Goal: Task Accomplishment & Management: Complete application form

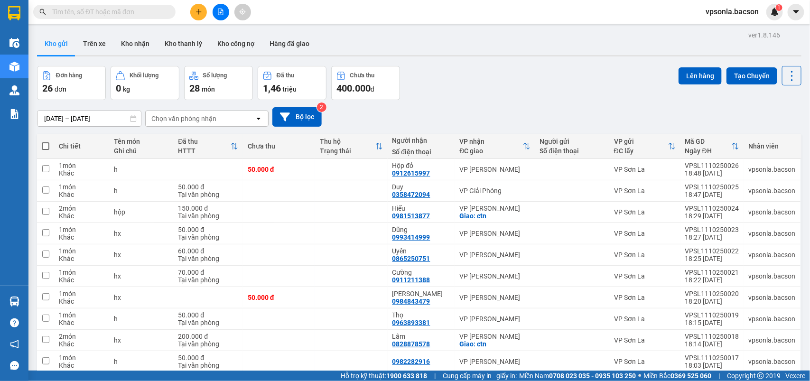
click at [236, 115] on div "Chọn văn phòng nhận" at bounding box center [200, 118] width 109 height 15
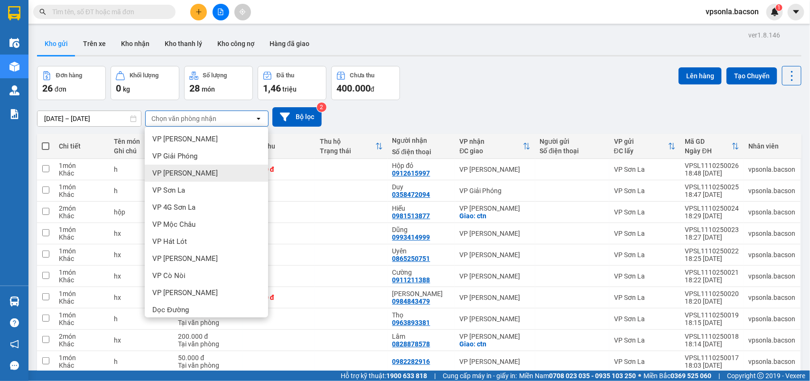
click at [205, 173] on div "VP [PERSON_NAME]" at bounding box center [206, 173] width 123 height 17
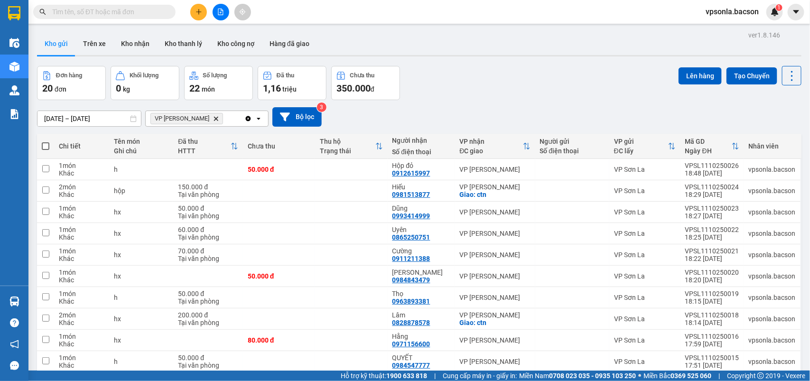
click at [49, 145] on span at bounding box center [46, 146] width 8 height 8
click at [46, 141] on input "checkbox" at bounding box center [46, 141] width 0 height 0
checkbox input "true"
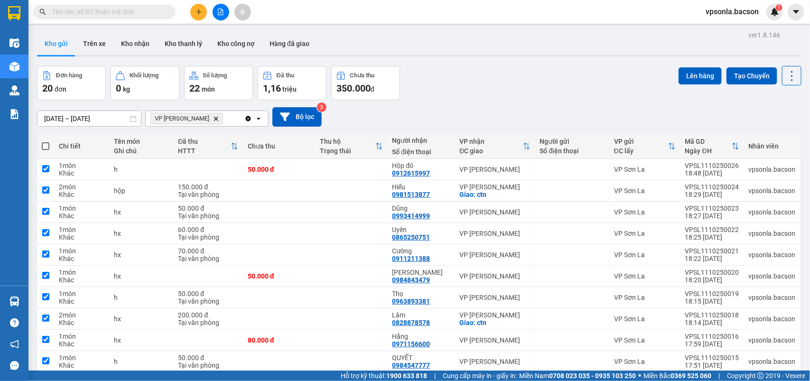
checkbox input "true"
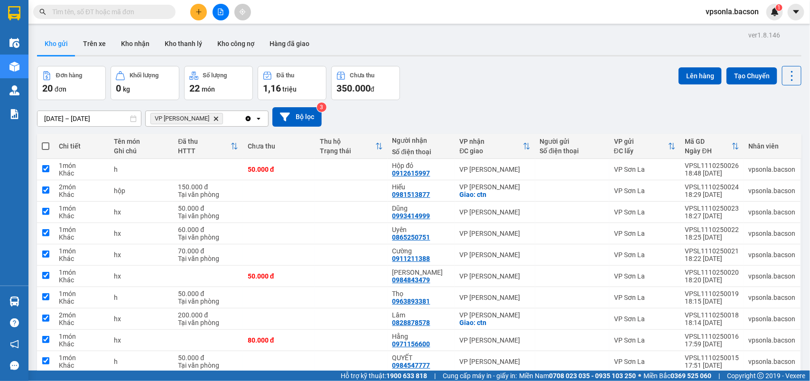
checkbox input "true"
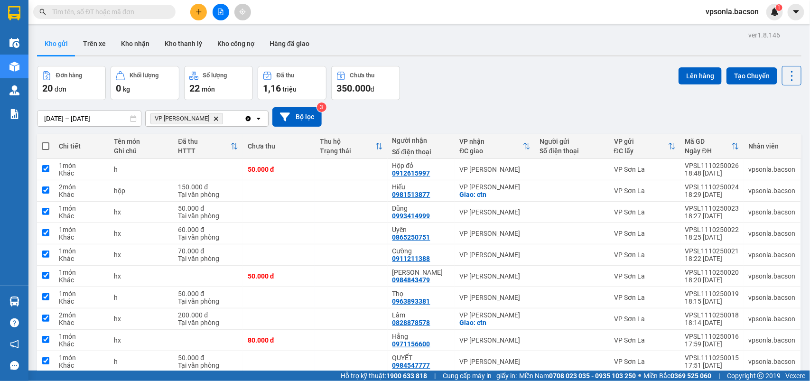
checkbox input "true"
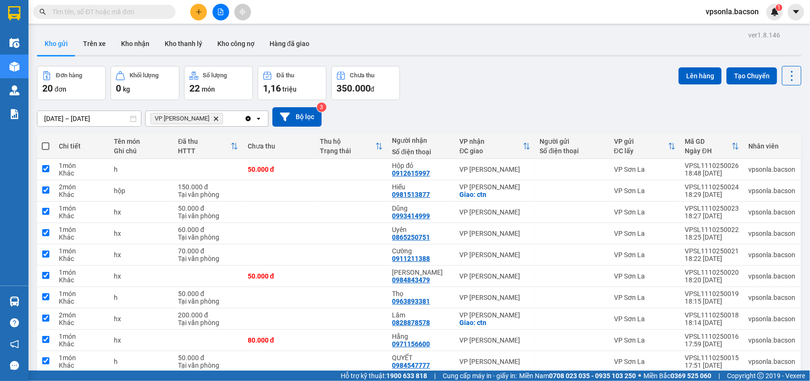
checkbox input "true"
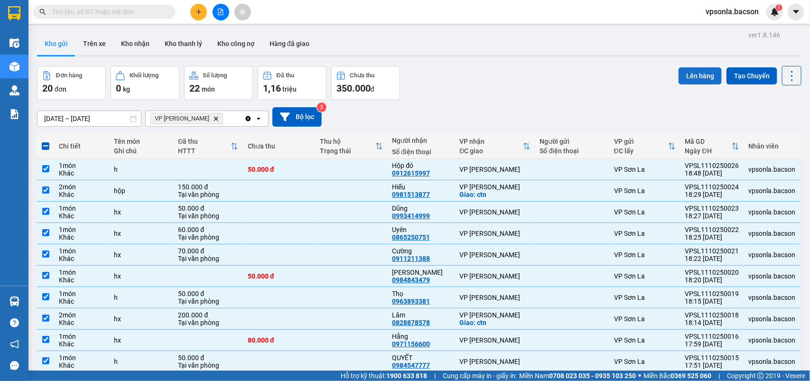
click at [679, 69] on button "Lên hàng" at bounding box center [700, 75] width 43 height 17
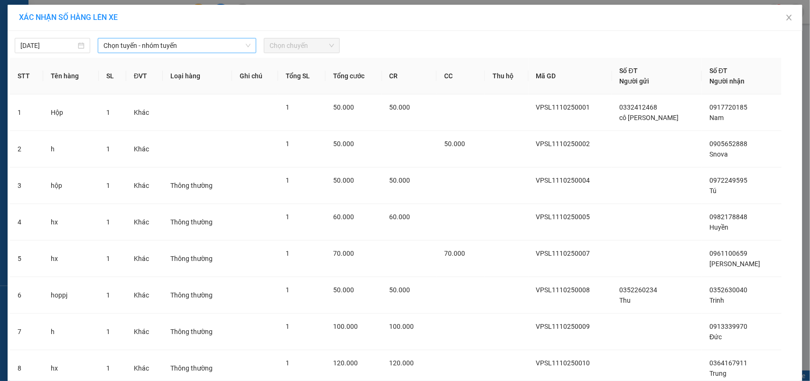
click at [138, 46] on span "Chọn tuyến - nhóm tuyến" at bounding box center [176, 45] width 147 height 14
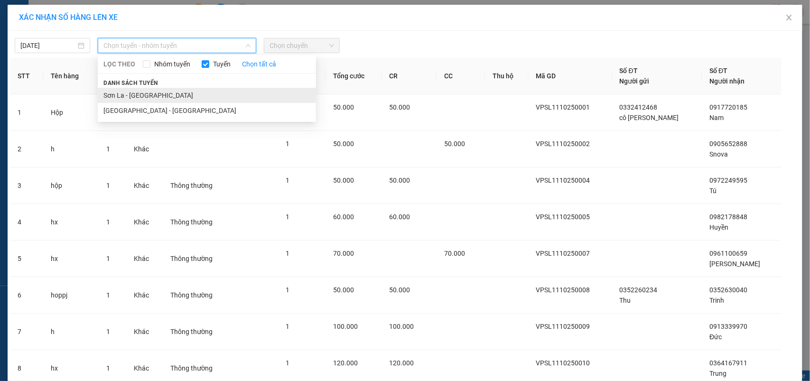
click at [117, 95] on li "Sơn La - [GEOGRAPHIC_DATA]" at bounding box center [207, 95] width 218 height 15
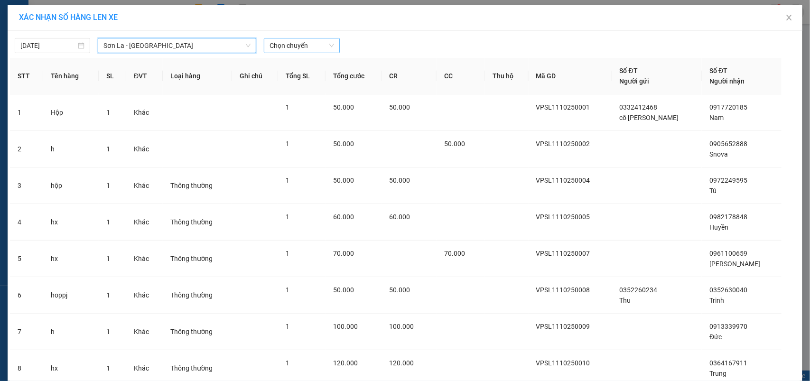
click at [279, 45] on span "Chọn chuyến" at bounding box center [302, 45] width 64 height 14
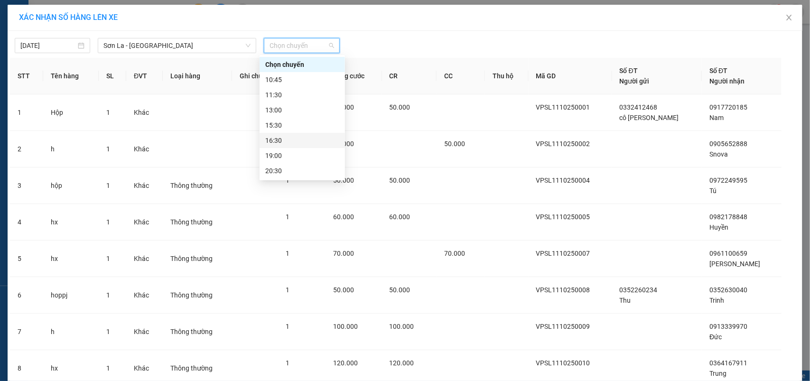
scroll to position [46, 0]
click at [273, 169] on div "22:30" at bounding box center [302, 171] width 74 height 10
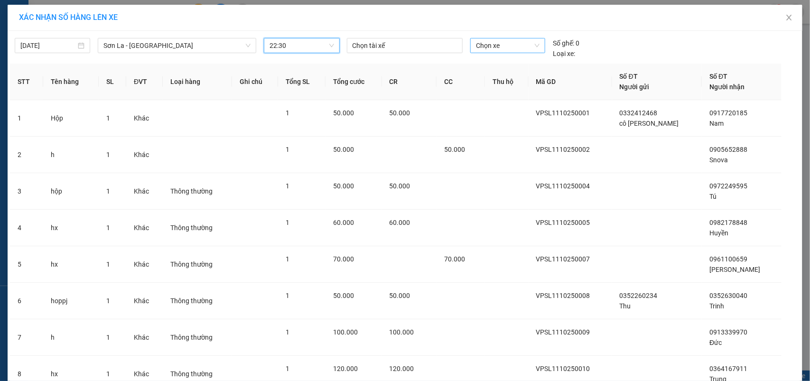
click at [504, 46] on span "Chọn xe" at bounding box center [508, 45] width 64 height 14
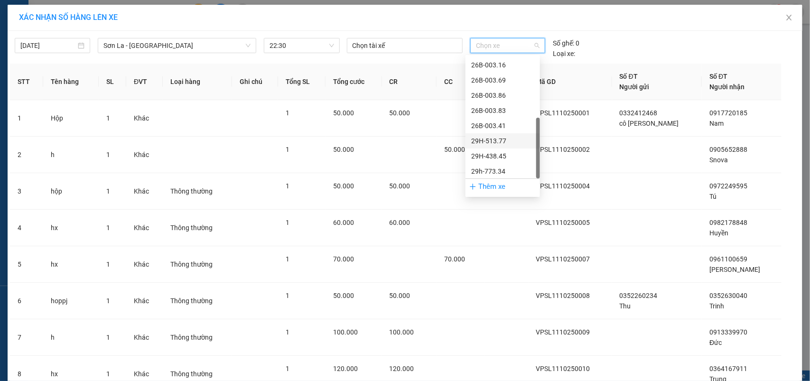
click at [498, 139] on div "29H-513.77" at bounding box center [502, 141] width 63 height 10
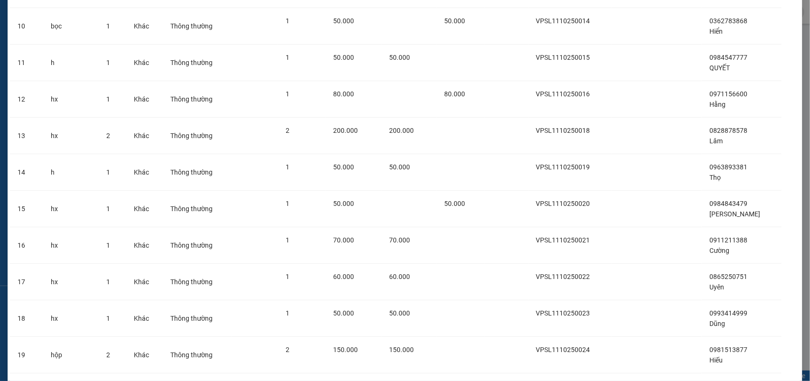
scroll to position [516, 0]
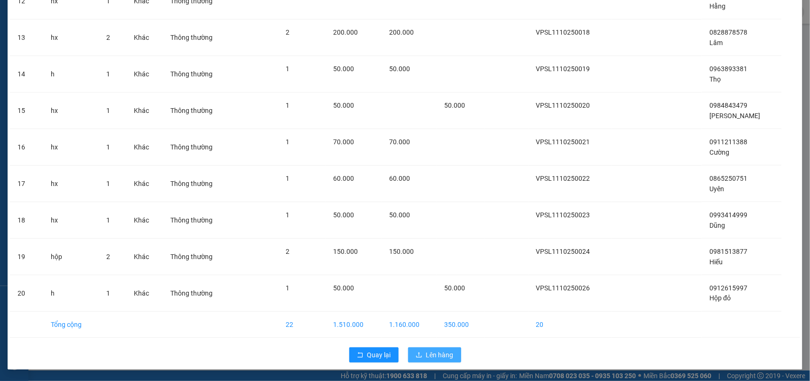
click at [429, 348] on button "Lên hàng" at bounding box center [434, 354] width 53 height 15
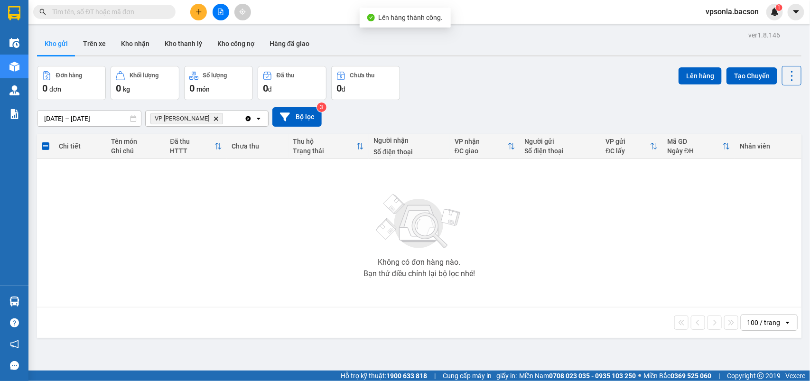
click at [248, 117] on icon "Clear all" at bounding box center [248, 118] width 5 height 5
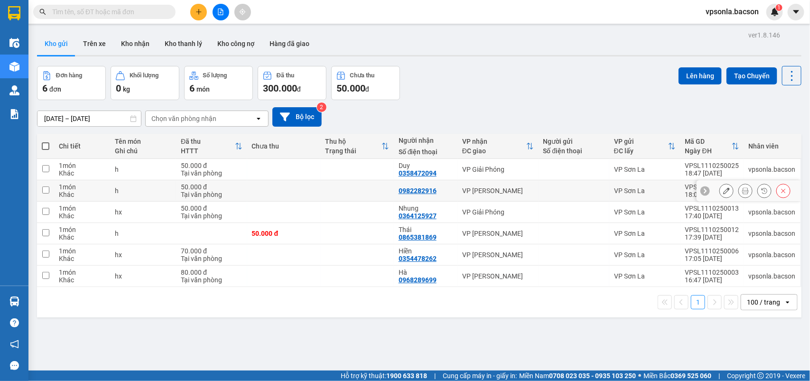
click at [539, 188] on td at bounding box center [574, 190] width 71 height 21
checkbox input "true"
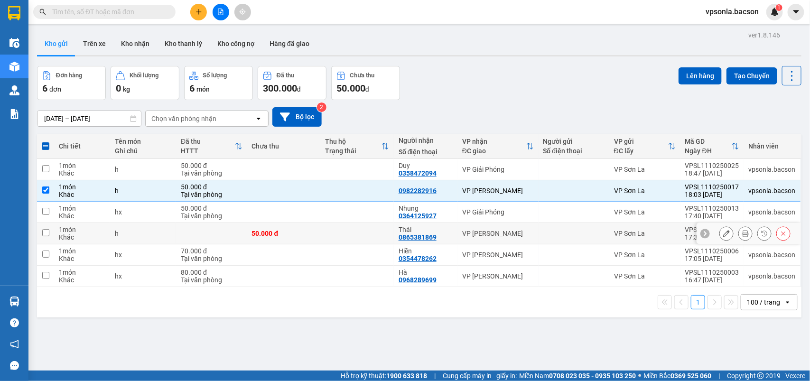
click at [509, 231] on div "VP [PERSON_NAME]" at bounding box center [497, 234] width 71 height 8
checkbox input "true"
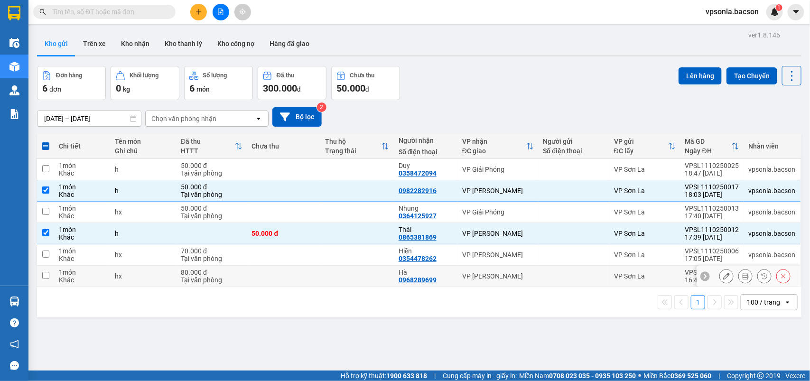
click at [489, 276] on div "VP [PERSON_NAME]" at bounding box center [497, 276] width 71 height 8
checkbox input "true"
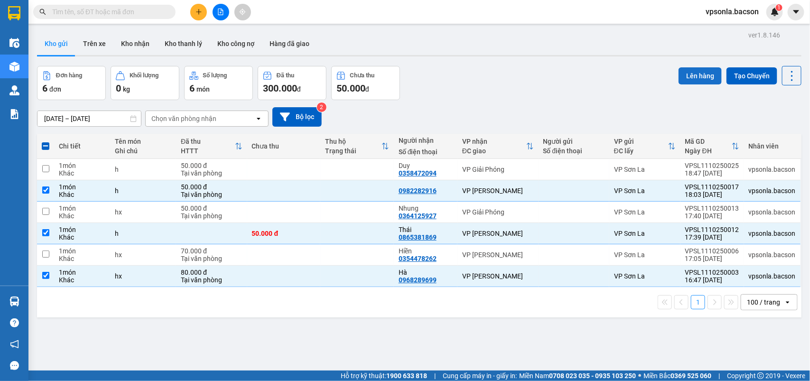
click at [691, 72] on button "Lên hàng" at bounding box center [700, 75] width 43 height 17
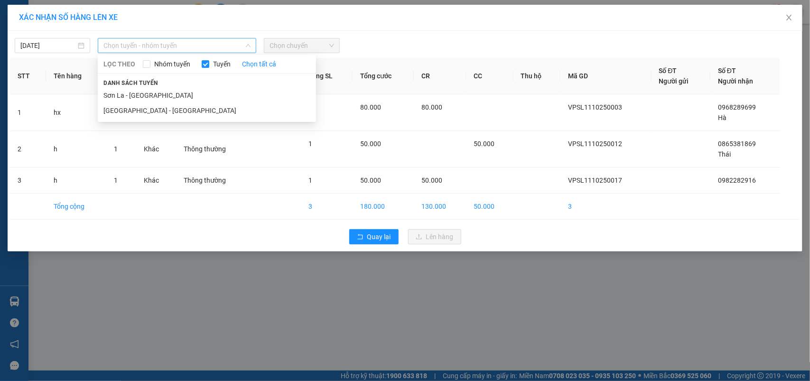
click at [146, 41] on span "Chọn tuyến - nhóm tuyến" at bounding box center [176, 45] width 147 height 14
click at [125, 93] on li "Sơn La - [GEOGRAPHIC_DATA]" at bounding box center [207, 95] width 218 height 15
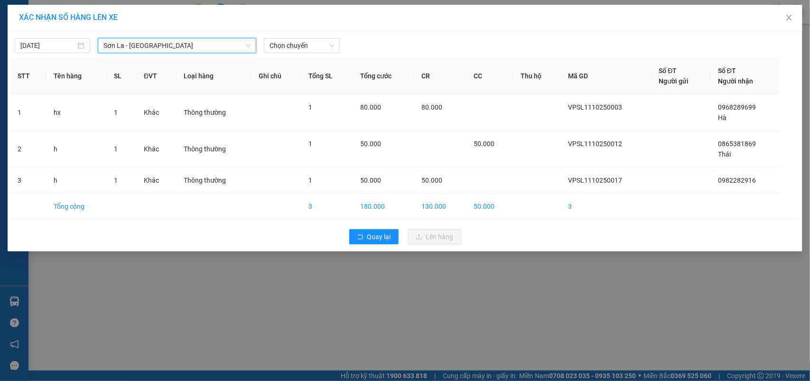
click at [321, 34] on div "[DATE] [GEOGRAPHIC_DATA] - [GEOGRAPHIC_DATA] [GEOGRAPHIC_DATA] - [GEOGRAPHIC_DA…" at bounding box center [405, 43] width 790 height 20
click at [316, 40] on span "Chọn chuyến" at bounding box center [302, 45] width 64 height 14
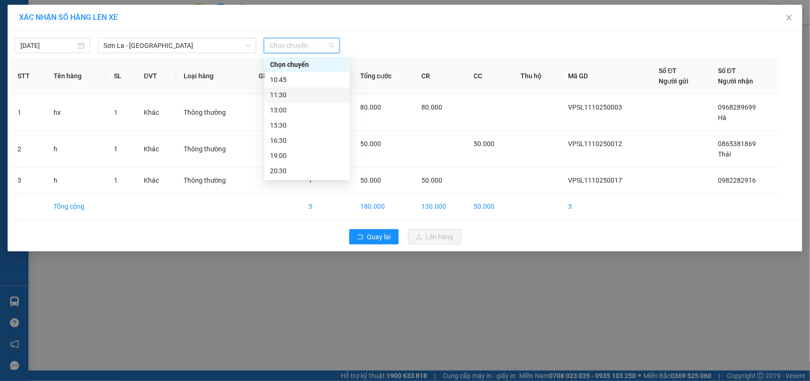
click at [292, 92] on div "11:30" at bounding box center [307, 95] width 74 height 10
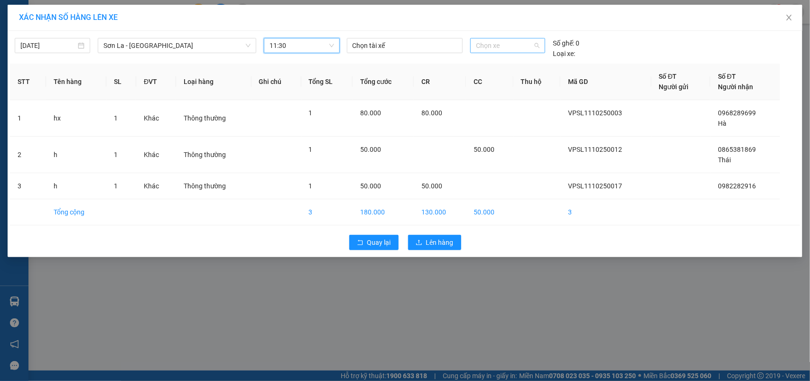
click at [538, 44] on span "Chọn xe" at bounding box center [508, 45] width 64 height 14
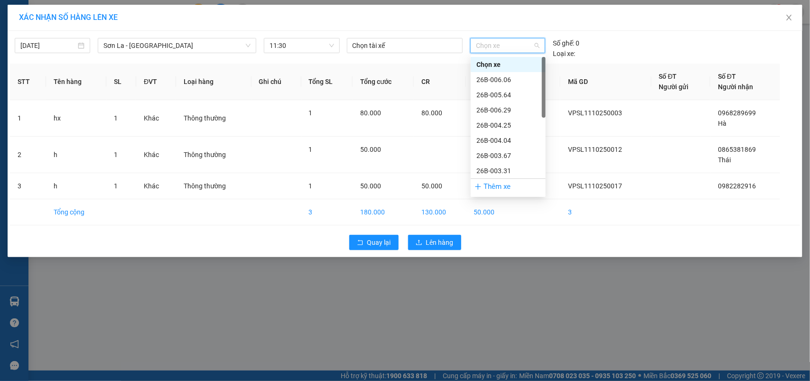
scroll to position [136, 0]
click at [504, 139] on div "29H-513.77" at bounding box center [508, 141] width 64 height 10
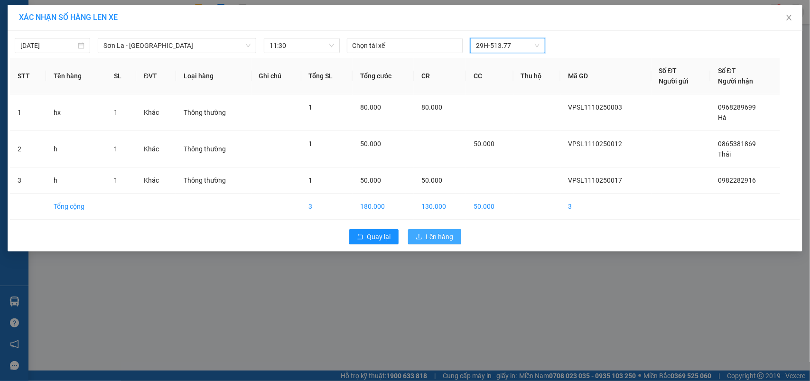
click at [436, 236] on span "Lên hàng" at bounding box center [440, 237] width 28 height 10
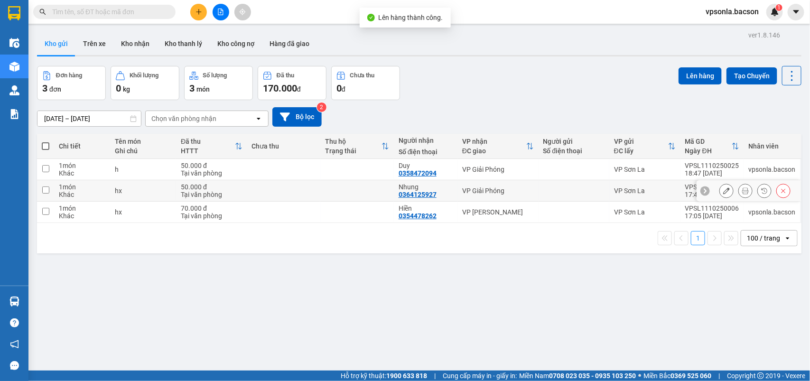
click at [499, 188] on div "VP Giải Phóng" at bounding box center [497, 191] width 71 height 8
checkbox input "true"
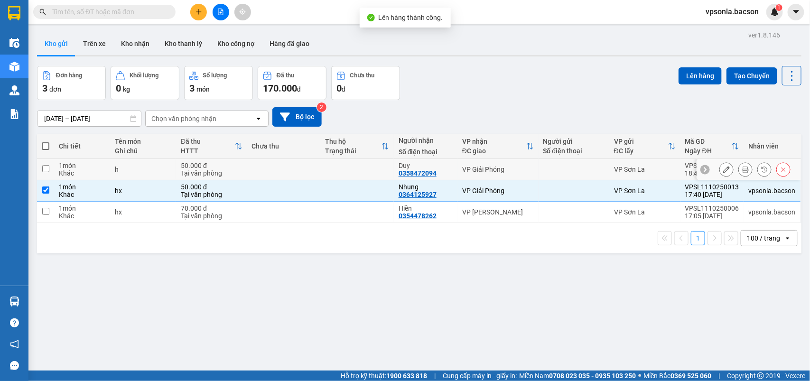
click at [513, 165] on td "VP Giải Phóng" at bounding box center [497, 169] width 81 height 21
checkbox input "true"
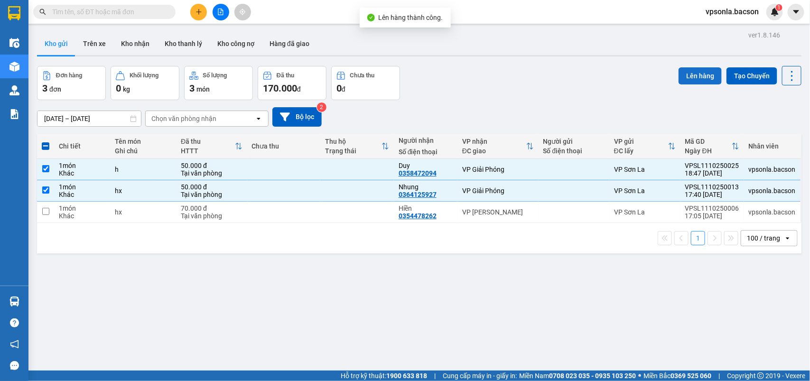
click at [700, 81] on button "Lên hàng" at bounding box center [700, 75] width 43 height 17
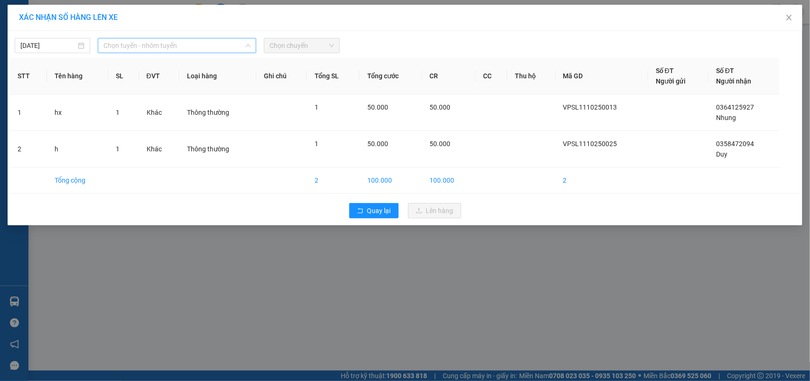
click at [177, 51] on span "Chọn tuyến - nhóm tuyến" at bounding box center [176, 45] width 147 height 14
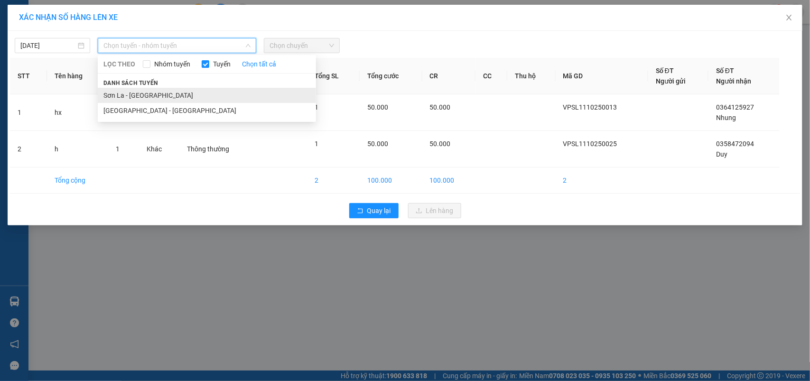
click at [127, 92] on li "Sơn La - [GEOGRAPHIC_DATA]" at bounding box center [207, 95] width 218 height 15
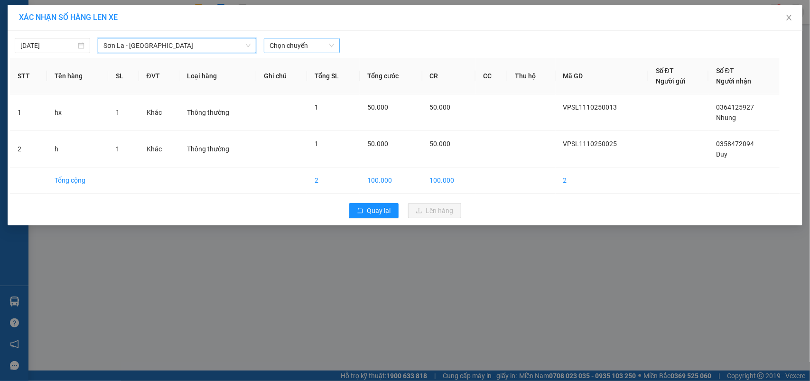
click at [299, 46] on span "Chọn chuyến" at bounding box center [302, 45] width 64 height 14
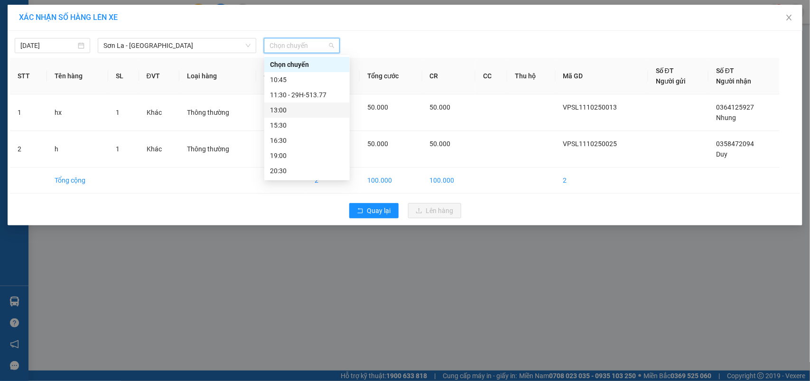
click at [280, 107] on div "13:00" at bounding box center [307, 110] width 74 height 10
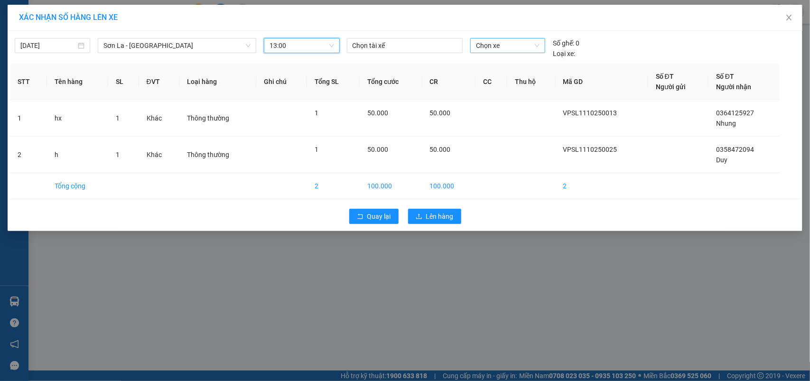
click at [499, 44] on span "Chọn xe" at bounding box center [508, 45] width 64 height 14
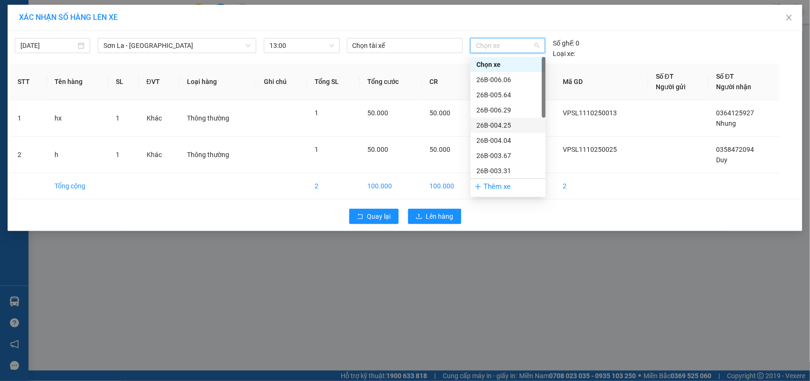
scroll to position [136, 0]
click at [497, 141] on div "29H-513.77" at bounding box center [508, 141] width 64 height 10
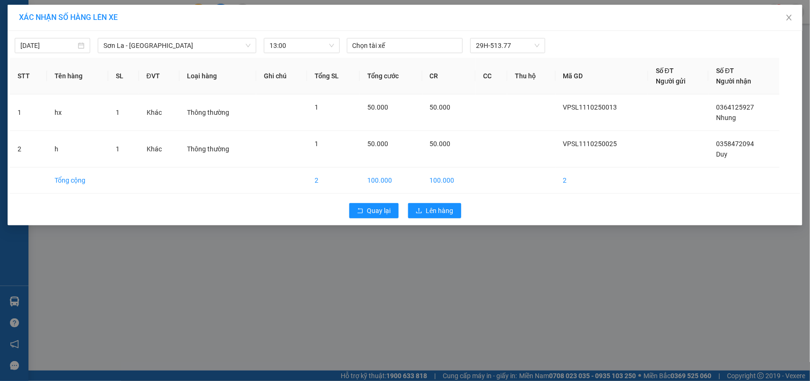
click at [418, 222] on div "Quay lại Lên hàng" at bounding box center [405, 210] width 790 height 25
click at [428, 211] on span "Lên hàng" at bounding box center [440, 210] width 28 height 10
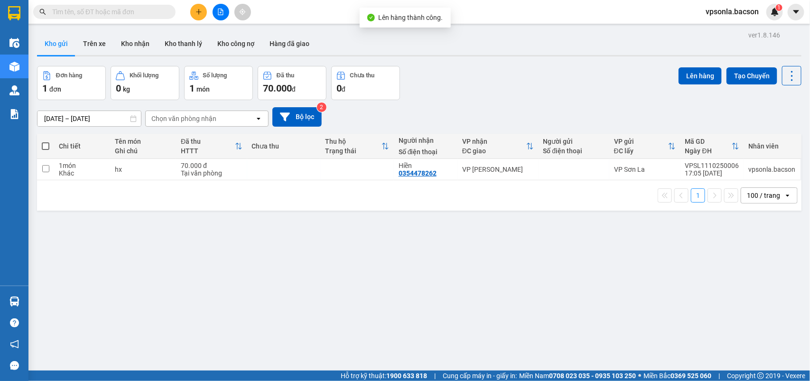
click at [333, 165] on td at bounding box center [357, 169] width 74 height 21
checkbox input "true"
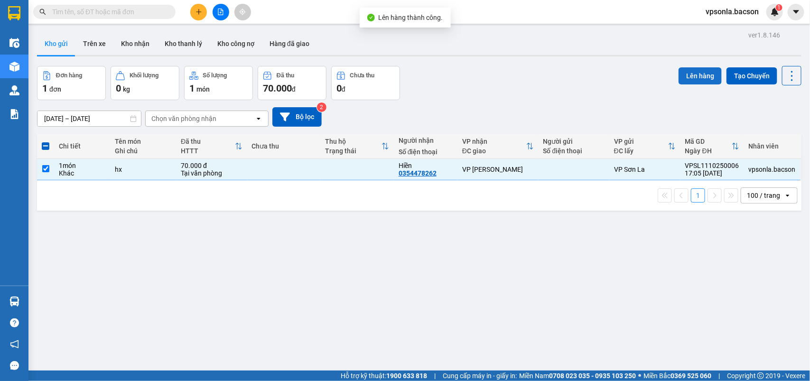
click at [679, 72] on button "Lên hàng" at bounding box center [700, 75] width 43 height 17
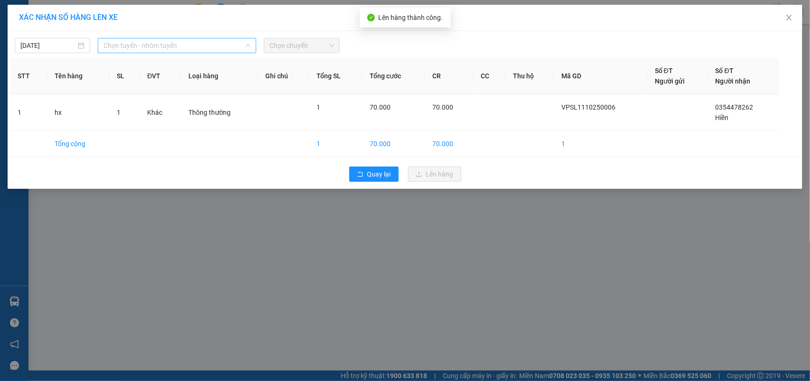
click at [139, 41] on span "Chọn tuyến - nhóm tuyến" at bounding box center [176, 45] width 147 height 14
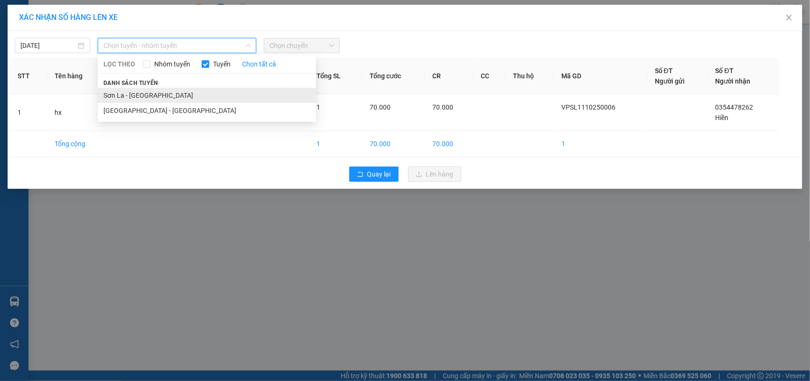
click at [140, 88] on li "Sơn La - [GEOGRAPHIC_DATA]" at bounding box center [207, 95] width 218 height 15
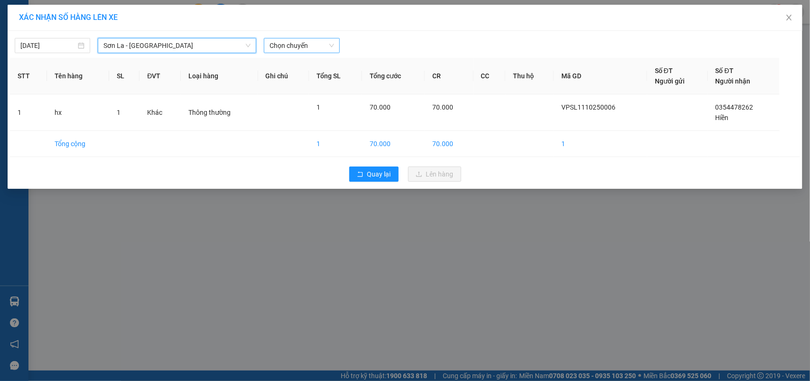
click at [304, 38] on div "Chọn chuyến" at bounding box center [301, 45] width 75 height 15
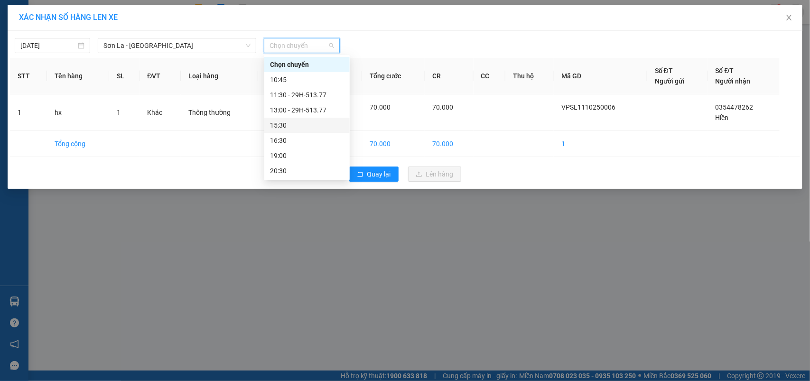
click at [280, 122] on div "15:30" at bounding box center [307, 125] width 74 height 10
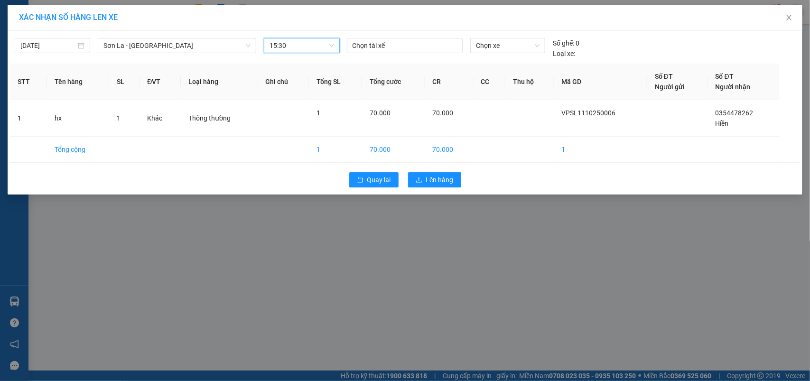
click at [481, 37] on div "[DATE] [GEOGRAPHIC_DATA] - [GEOGRAPHIC_DATA] LỌC THEO Nhóm [PERSON_NAME] tất cả…" at bounding box center [405, 46] width 790 height 26
click at [485, 40] on span "Chọn xe" at bounding box center [508, 45] width 64 height 14
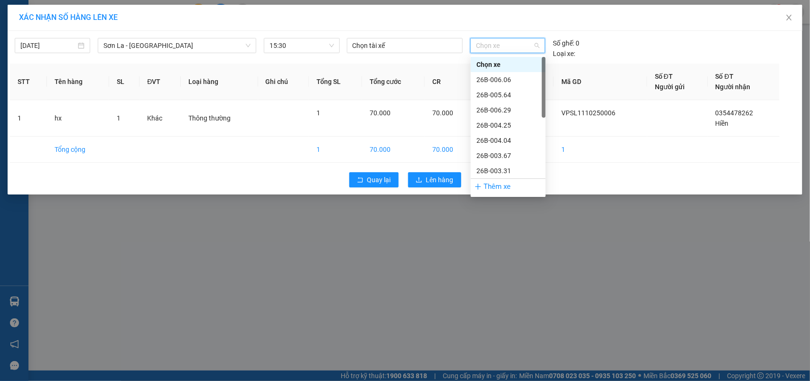
scroll to position [136, 0]
click at [494, 134] on div "29H-513.77" at bounding box center [508, 140] width 75 height 15
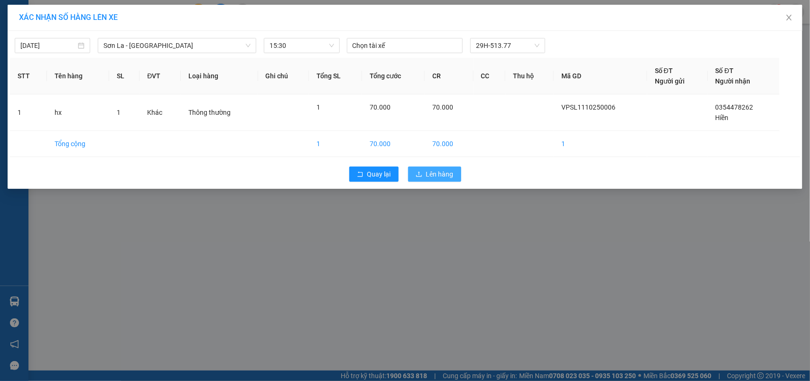
click at [424, 168] on button "Lên hàng" at bounding box center [434, 174] width 53 height 15
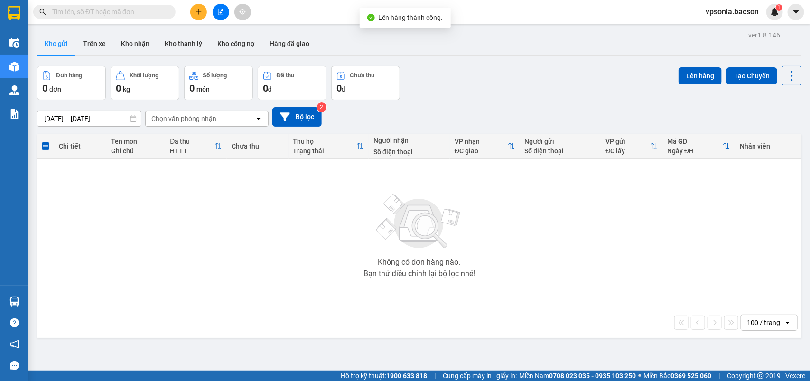
click at [502, 101] on div "[DATE] – [DATE] Press the down arrow key to interact with the calendar and sele…" at bounding box center [419, 117] width 765 height 34
click at [210, 6] on div at bounding box center [220, 12] width 71 height 17
click at [220, 9] on icon "file-add" at bounding box center [220, 12] width 7 height 7
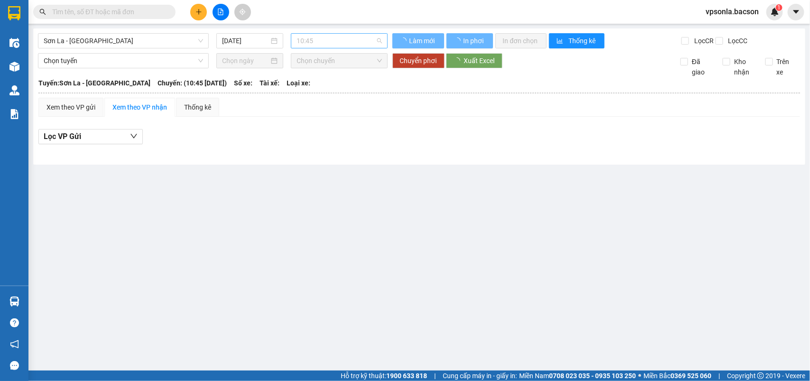
click at [297, 41] on span "10:45" at bounding box center [339, 41] width 85 height 14
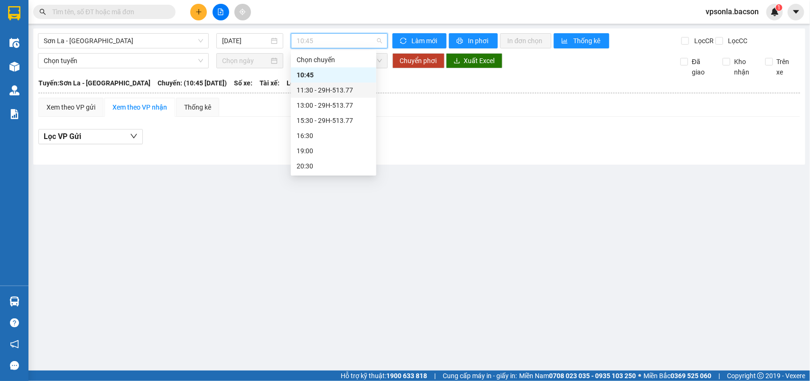
click at [313, 88] on div "11:30 - 29H-513.77" at bounding box center [334, 90] width 74 height 10
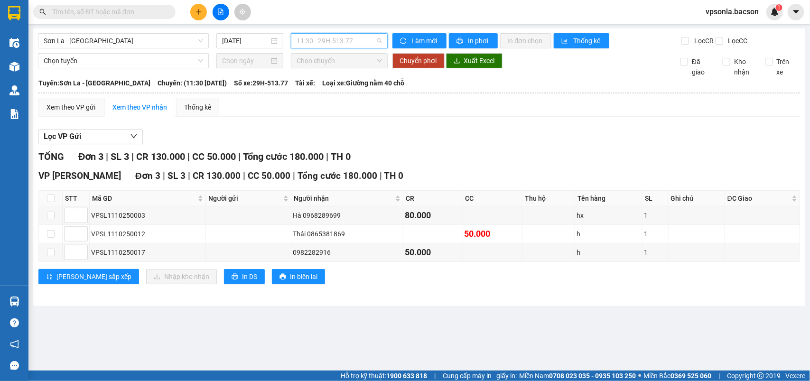
click at [340, 45] on span "11:30 - 29H-513.77" at bounding box center [339, 41] width 85 height 14
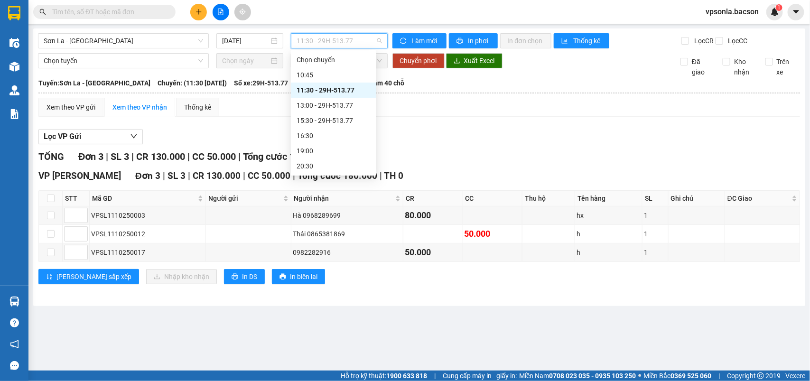
click at [347, 89] on div "11:30 - 29H-513.77" at bounding box center [334, 90] width 74 height 10
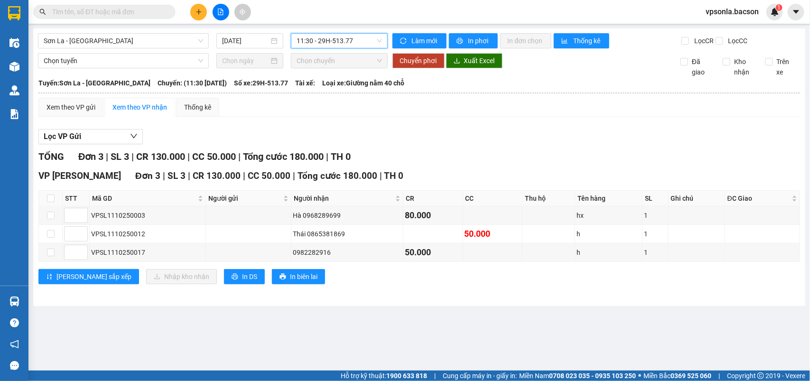
click at [309, 68] on span "Chọn chuyến" at bounding box center [339, 61] width 85 height 14
click at [331, 42] on span "11:30 - 29H-513.77" at bounding box center [339, 41] width 85 height 14
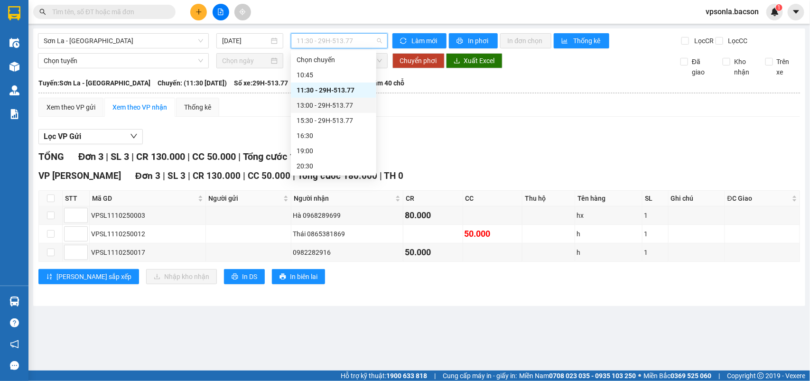
click at [323, 105] on div "13:00 - 29H-513.77" at bounding box center [334, 105] width 74 height 10
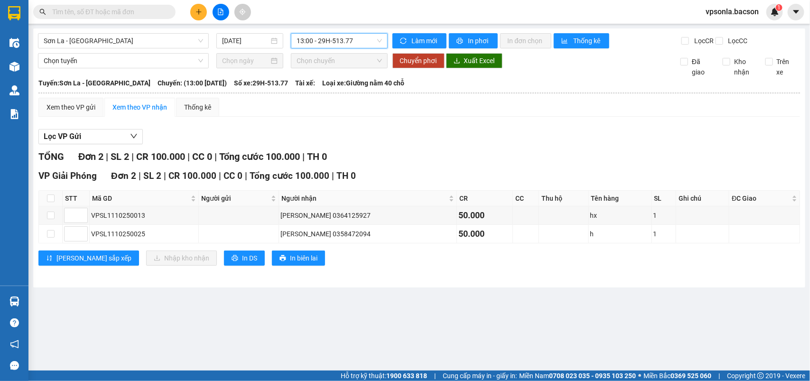
click at [328, 37] on span "13:00 - 29H-513.77" at bounding box center [339, 41] width 85 height 14
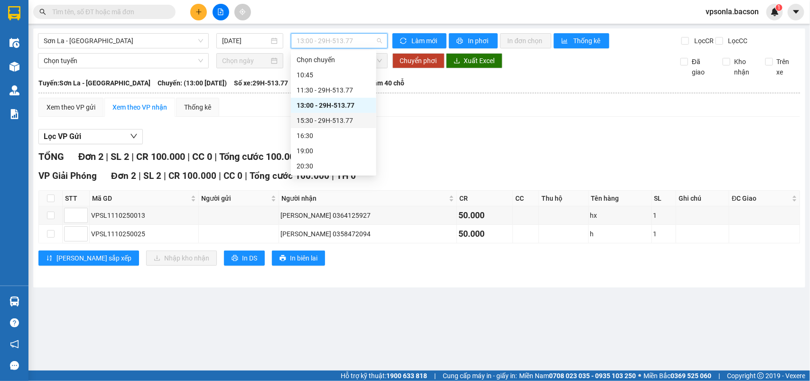
click at [330, 119] on div "15:30 - 29H-513.77" at bounding box center [334, 120] width 74 height 10
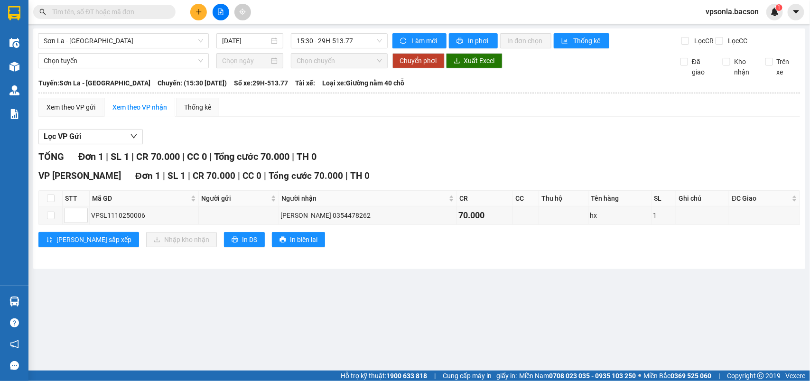
click at [357, 48] on div "Sơn La - [GEOGRAPHIC_DATA] [DATE] 15:30 - 29H-513.77" at bounding box center [213, 40] width 350 height 15
click at [357, 47] on span "15:30 - 29H-513.77" at bounding box center [339, 41] width 85 height 14
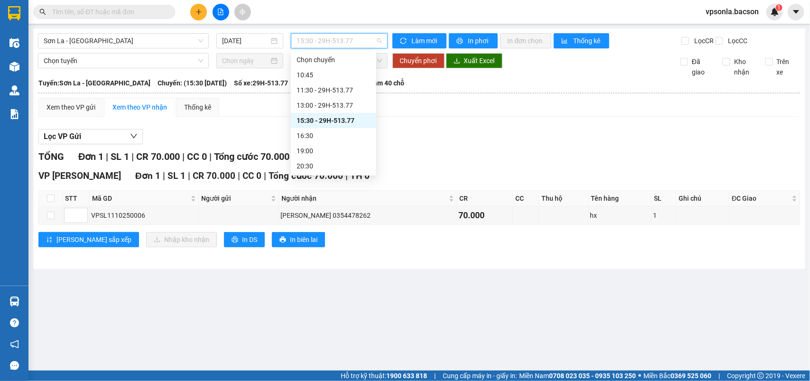
scroll to position [46, 0]
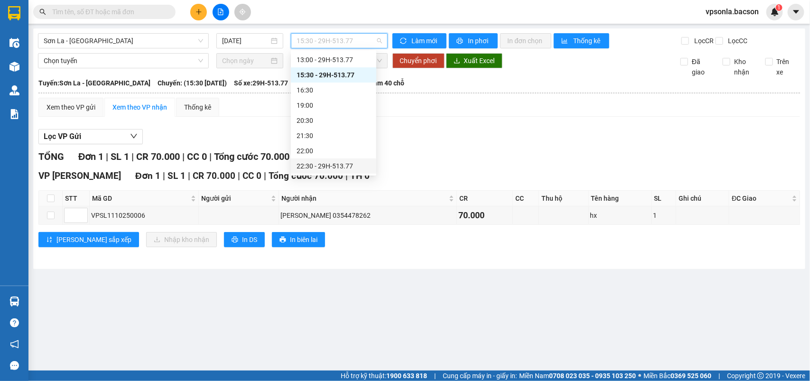
click at [317, 168] on div "22:30 - 29H-513.77" at bounding box center [334, 166] width 74 height 10
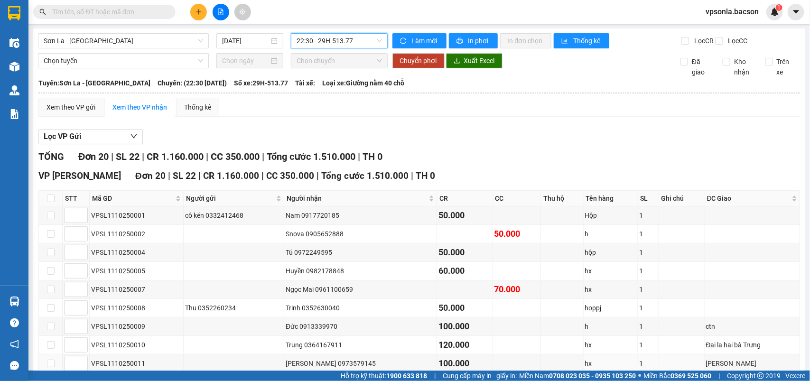
scroll to position [270, 0]
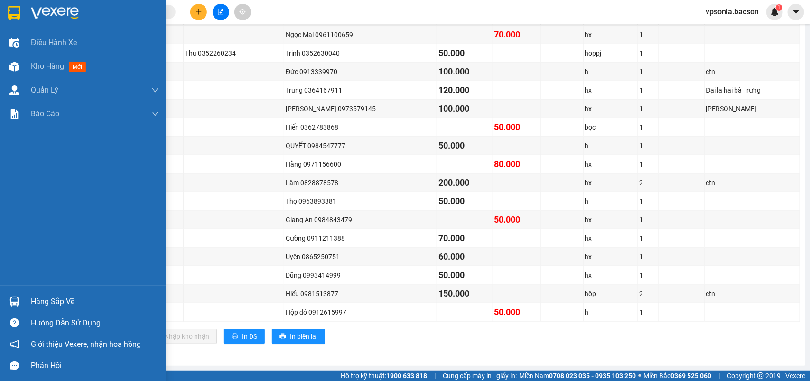
click at [18, 10] on img at bounding box center [14, 13] width 12 height 14
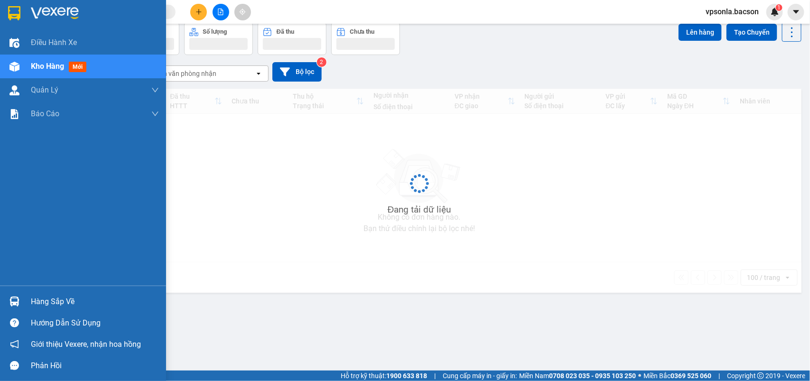
scroll to position [44, 0]
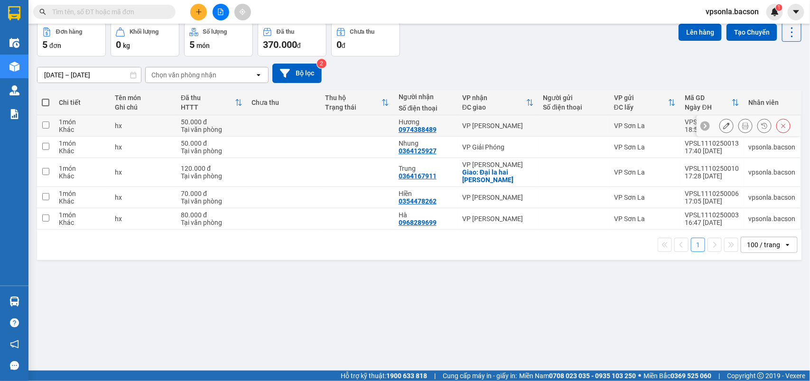
click at [559, 122] on div at bounding box center [573, 126] width 61 height 8
checkbox input "true"
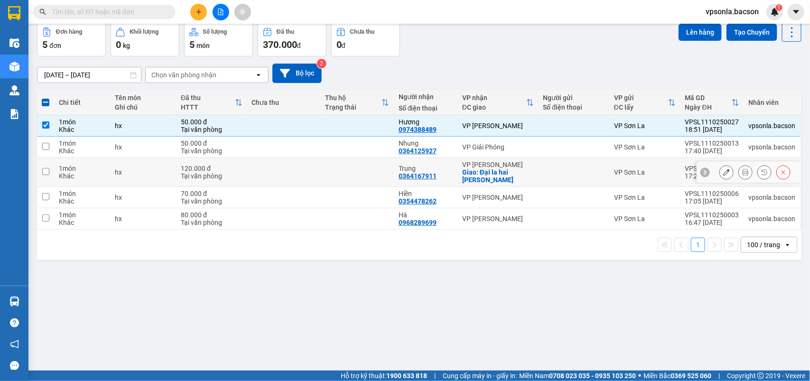
click at [497, 175] on div "Giao: Đại la hai [PERSON_NAME]" at bounding box center [497, 175] width 71 height 15
checkbox input "true"
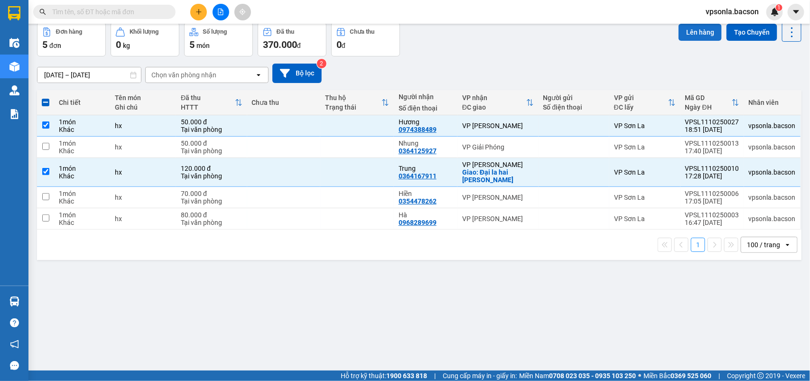
click at [690, 34] on button "Lên hàng" at bounding box center [700, 32] width 43 height 17
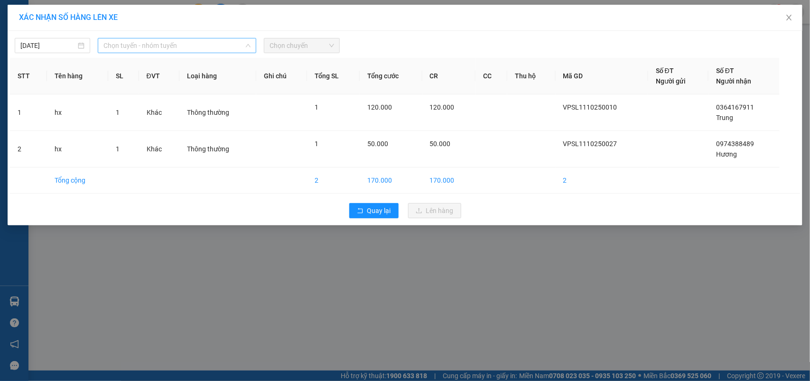
click at [102, 39] on div "Chọn tuyến - nhóm tuyến" at bounding box center [177, 45] width 159 height 15
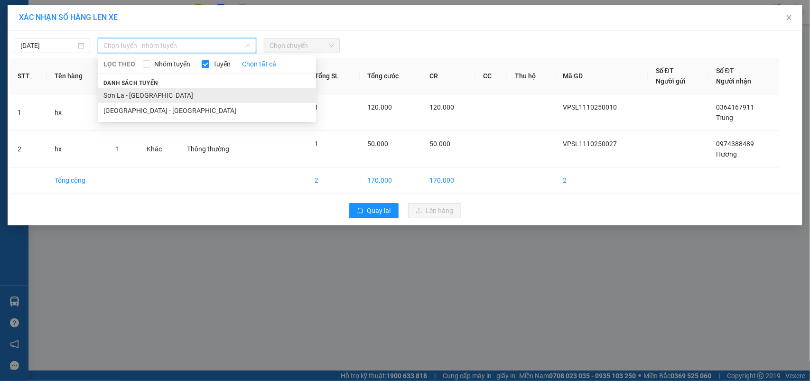
click at [119, 89] on li "Sơn La - [GEOGRAPHIC_DATA]" at bounding box center [207, 95] width 218 height 15
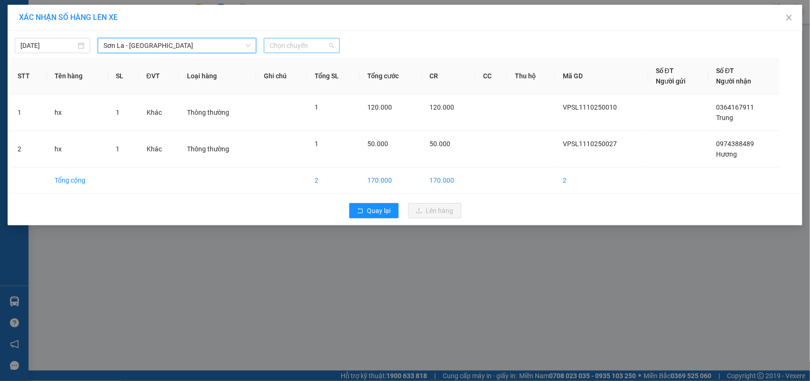
click at [319, 39] on span "Chọn chuyến" at bounding box center [302, 45] width 64 height 14
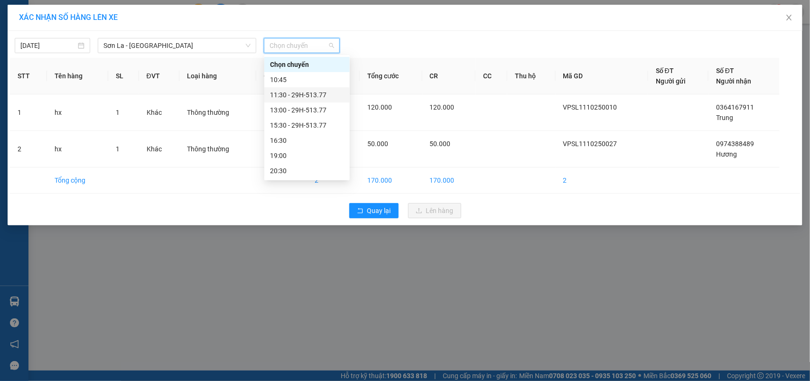
scroll to position [46, 0]
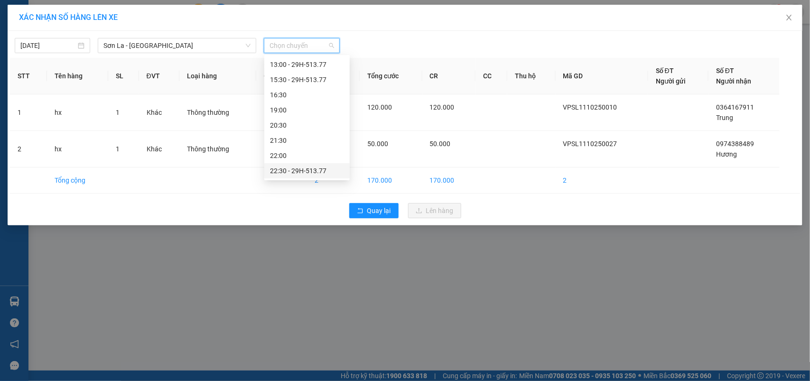
click at [302, 168] on div "22:30 - 29H-513.77" at bounding box center [307, 171] width 74 height 10
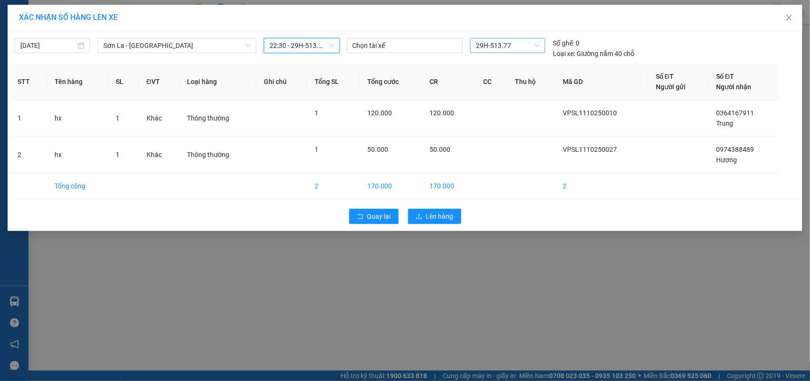
click at [523, 50] on span "29H-513.77" at bounding box center [508, 45] width 64 height 14
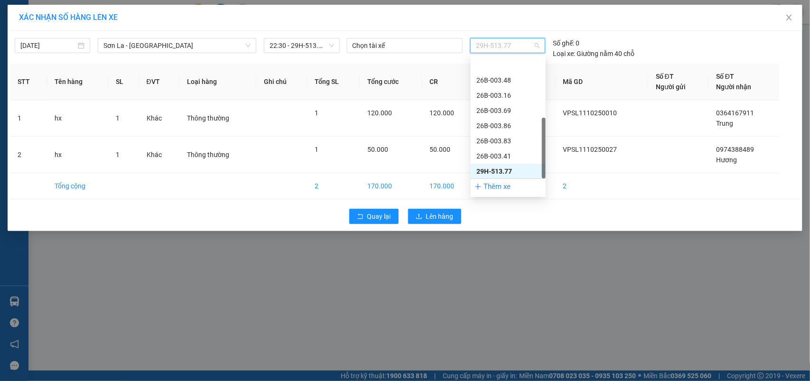
scroll to position [136, 0]
click at [496, 174] on div "29h-773.34" at bounding box center [508, 171] width 64 height 10
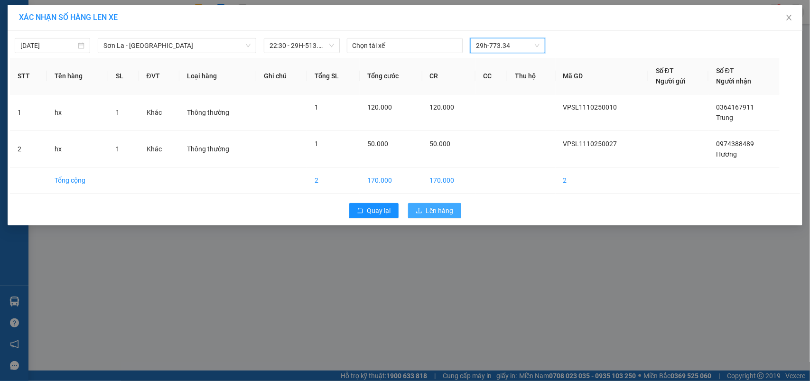
click at [425, 214] on button "Lên hàng" at bounding box center [434, 210] width 53 height 15
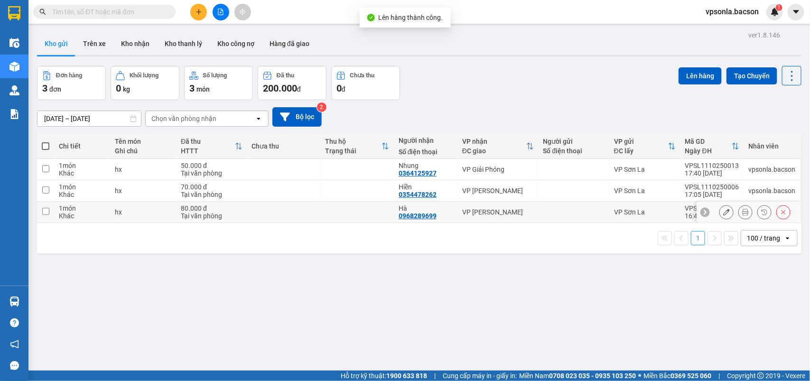
click at [529, 211] on div "VP [PERSON_NAME]" at bounding box center [497, 212] width 71 height 8
checkbox input "true"
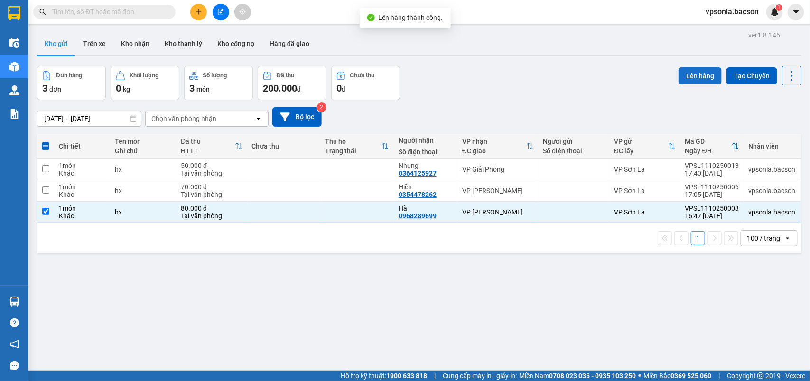
click at [680, 82] on button "Lên hàng" at bounding box center [700, 75] width 43 height 17
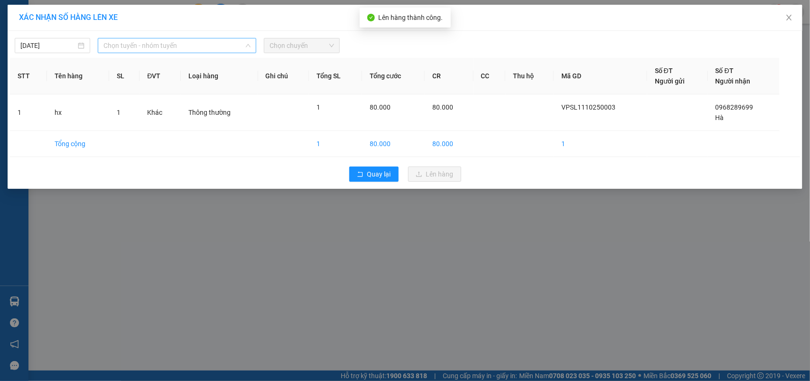
click at [190, 47] on span "Chọn tuyến - nhóm tuyến" at bounding box center [176, 45] width 147 height 14
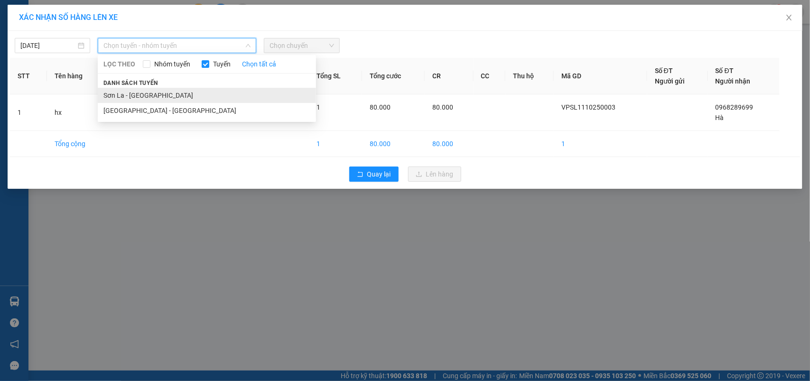
click at [124, 93] on li "Sơn La - [GEOGRAPHIC_DATA]" at bounding box center [207, 95] width 218 height 15
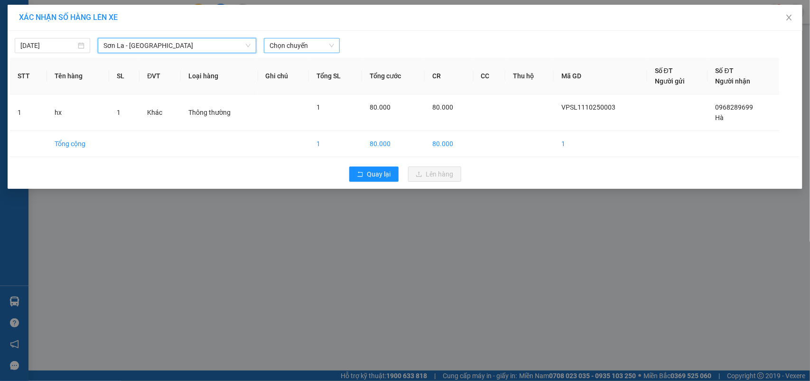
click at [305, 48] on span "Chọn chuyến" at bounding box center [302, 45] width 64 height 14
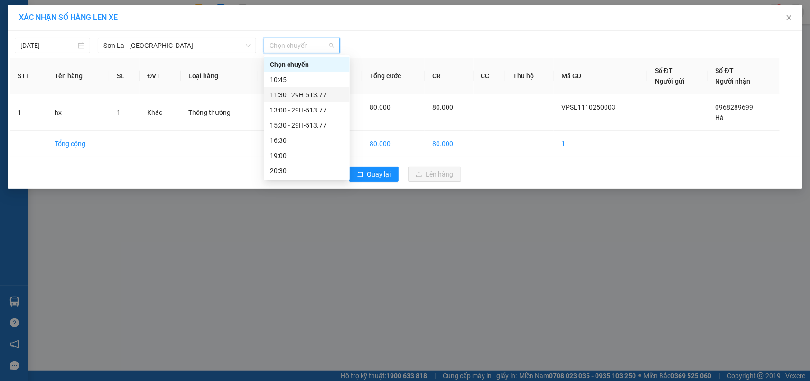
click at [286, 96] on div "11:30 - 29H-513.77" at bounding box center [307, 95] width 74 height 10
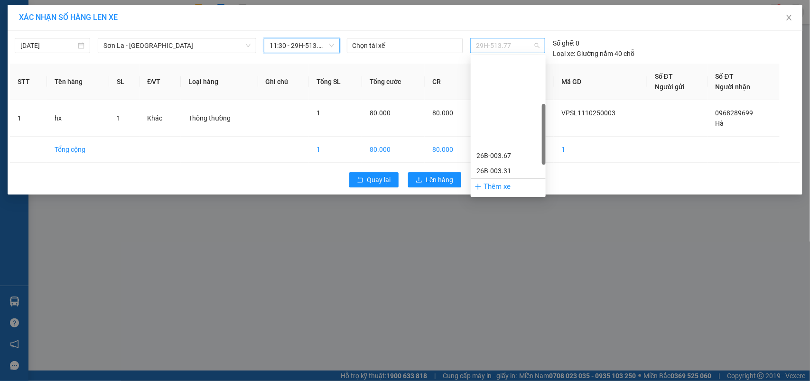
click at [498, 46] on span "29H-513.77" at bounding box center [508, 45] width 64 height 14
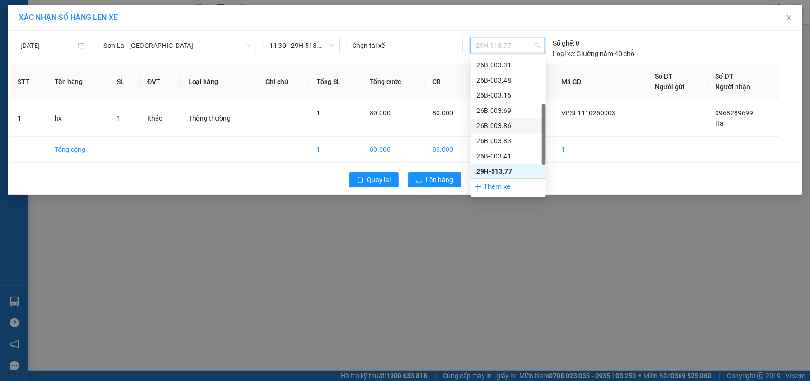
scroll to position [136, 0]
click at [496, 169] on div "29h-773.34" at bounding box center [508, 171] width 64 height 10
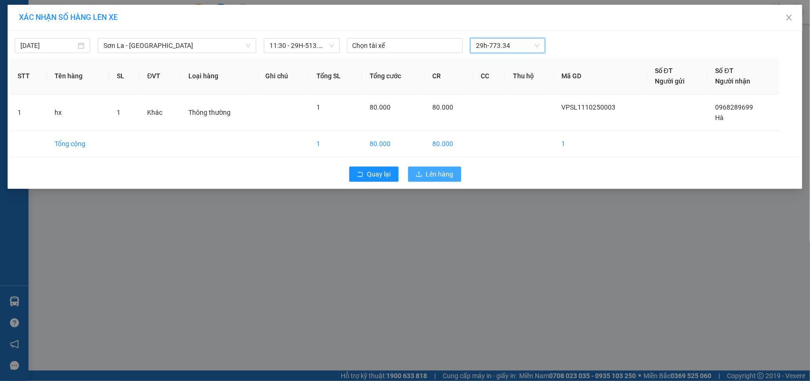
click at [443, 176] on span "Lên hàng" at bounding box center [440, 174] width 28 height 10
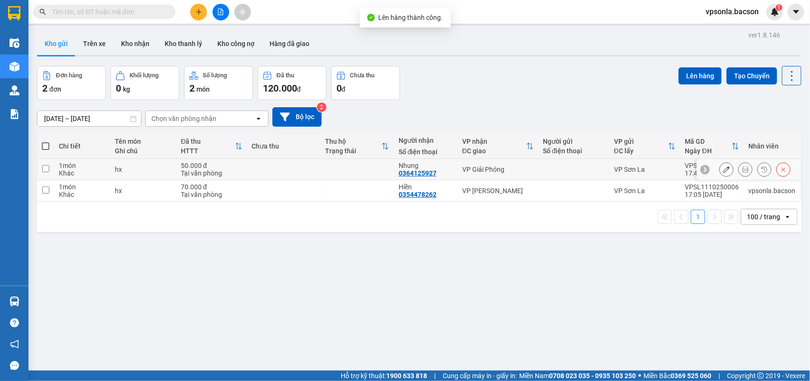
click at [567, 169] on div at bounding box center [573, 170] width 61 height 8
checkbox input "true"
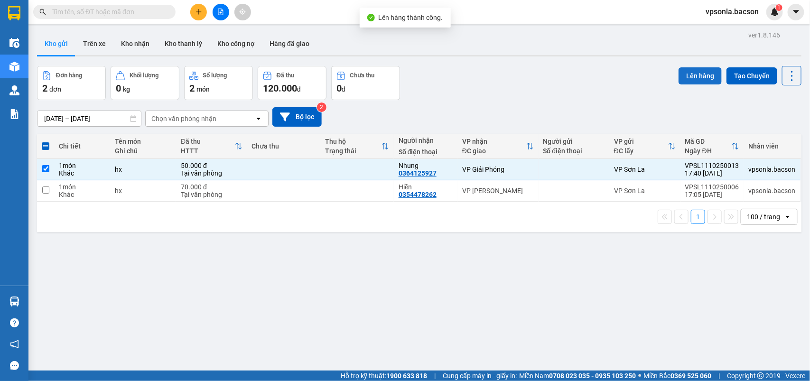
click at [681, 72] on button "Lên hàng" at bounding box center [700, 75] width 43 height 17
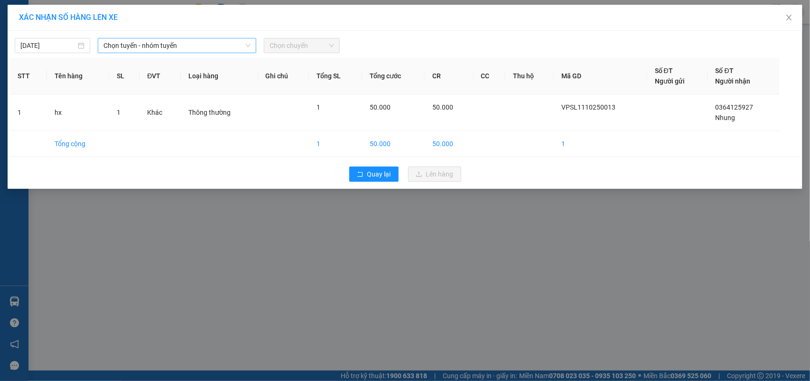
click at [124, 41] on span "Chọn tuyến - nhóm tuyến" at bounding box center [176, 45] width 147 height 14
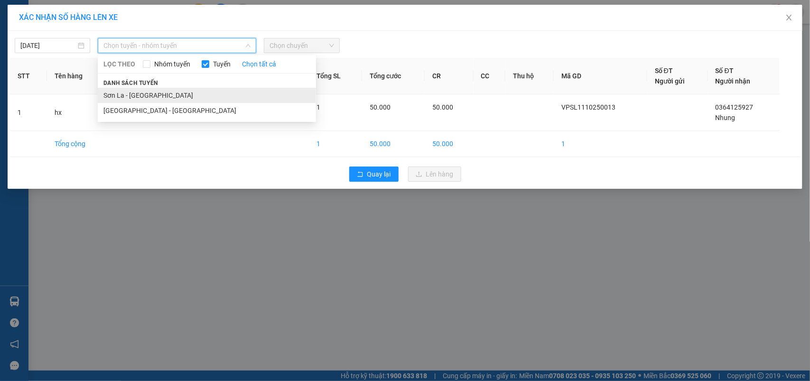
click at [103, 92] on li "Sơn La - [GEOGRAPHIC_DATA]" at bounding box center [207, 95] width 218 height 15
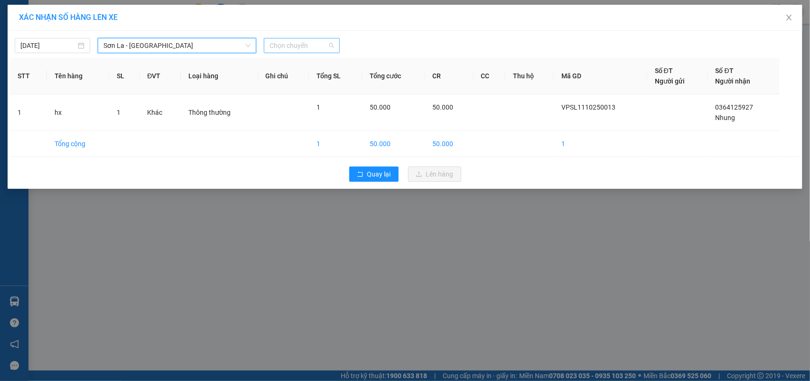
click at [324, 51] on span "Chọn chuyến" at bounding box center [302, 45] width 64 height 14
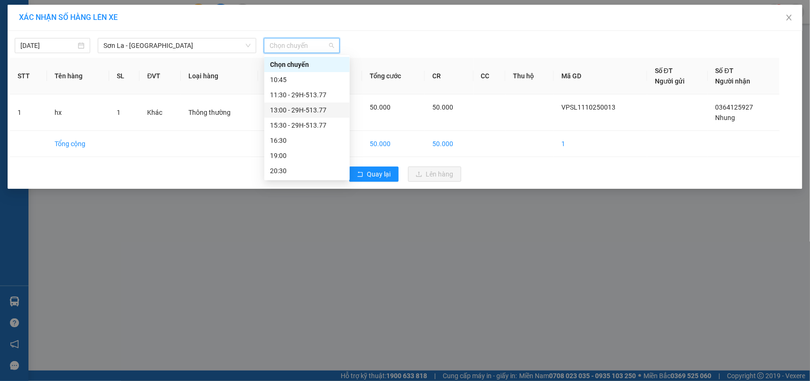
click at [293, 110] on div "13:00 - 29H-513.77" at bounding box center [307, 110] width 74 height 10
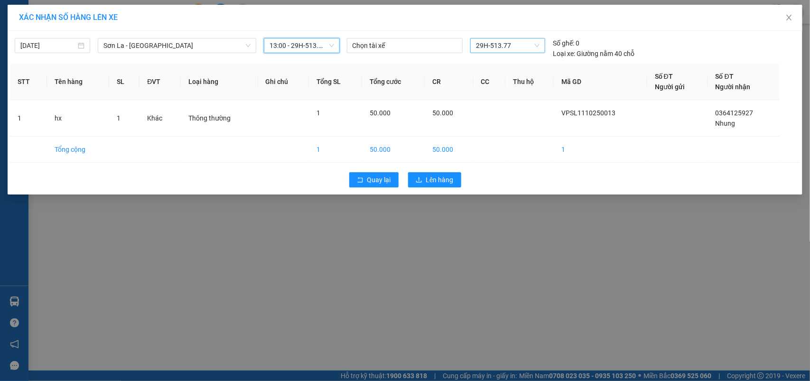
click at [513, 45] on span "29H-513.77" at bounding box center [508, 45] width 64 height 14
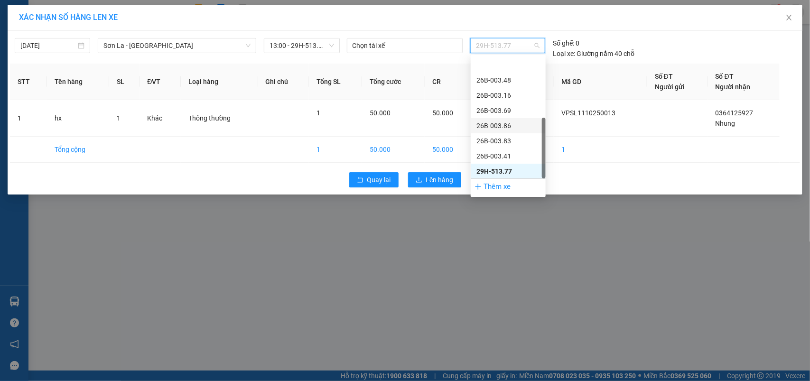
scroll to position [136, 0]
click at [488, 169] on div "29h-773.34" at bounding box center [508, 171] width 64 height 10
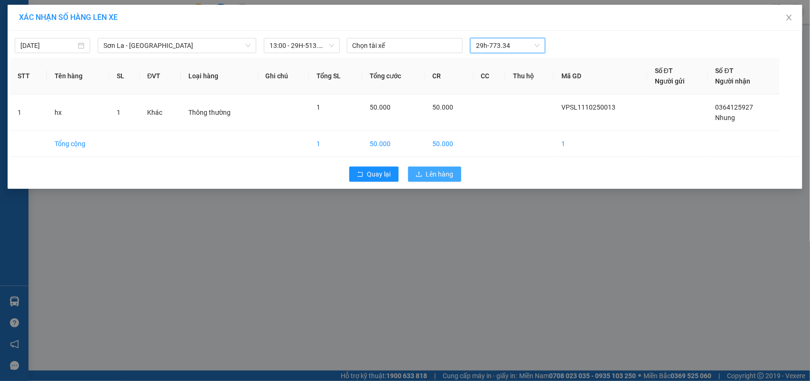
click at [438, 169] on span "Lên hàng" at bounding box center [440, 174] width 28 height 10
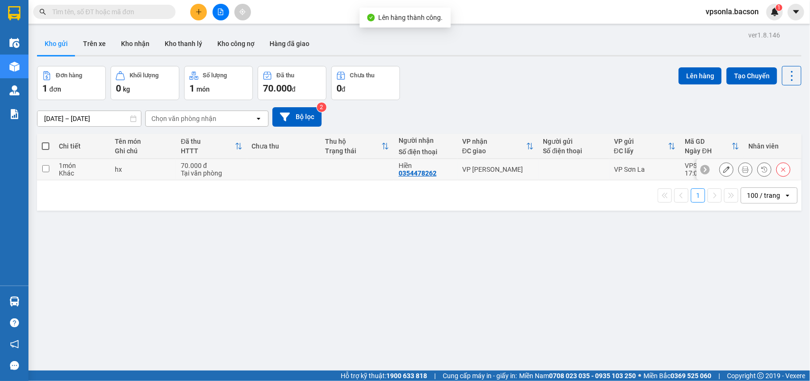
click at [274, 165] on td at bounding box center [284, 169] width 74 height 21
checkbox input "true"
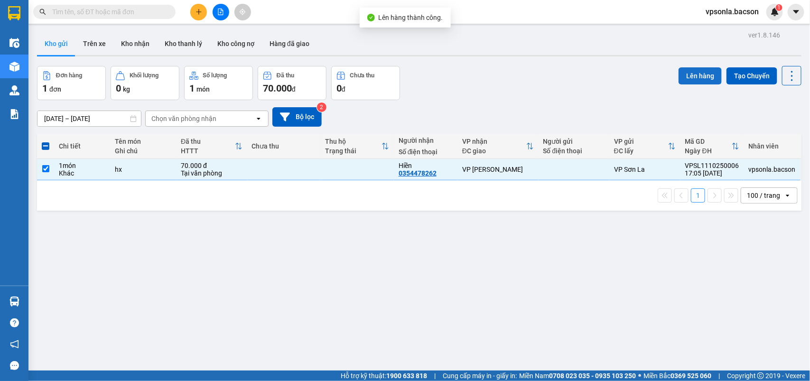
click at [679, 82] on button "Lên hàng" at bounding box center [700, 75] width 43 height 17
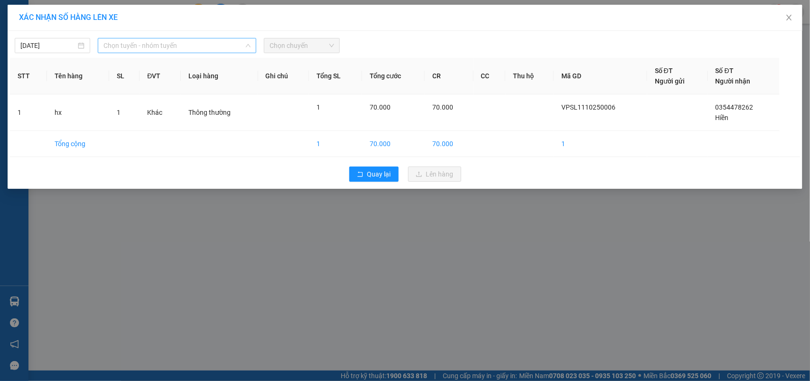
click at [185, 52] on span "Chọn tuyến - nhóm tuyến" at bounding box center [176, 45] width 147 height 14
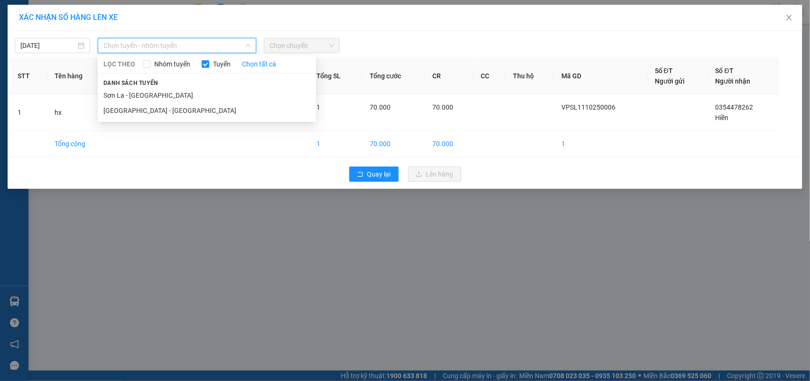
drag, startPoint x: 111, startPoint y: 89, endPoint x: 220, endPoint y: 84, distance: 109.3
click at [112, 91] on li "Sơn La - [GEOGRAPHIC_DATA]" at bounding box center [207, 95] width 218 height 15
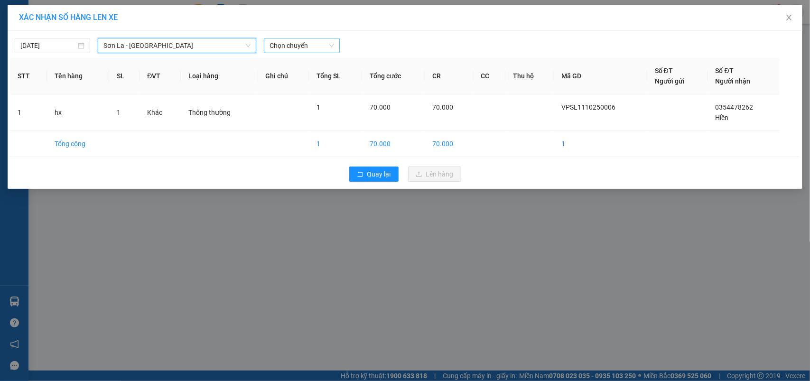
click at [304, 49] on span "Chọn chuyến" at bounding box center [302, 45] width 64 height 14
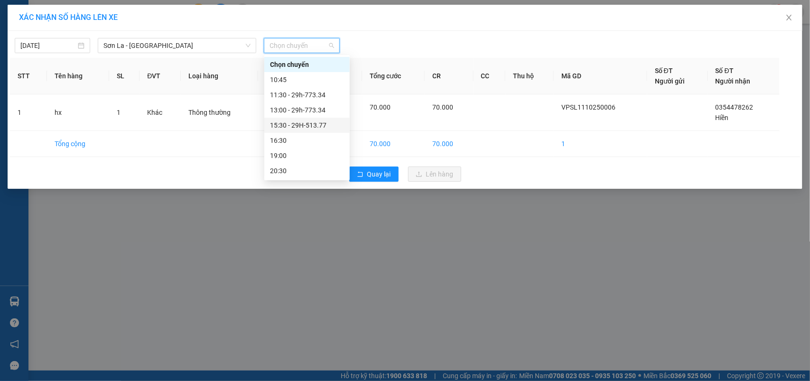
click at [294, 122] on div "15:30 - 29H-513.77" at bounding box center [307, 125] width 74 height 10
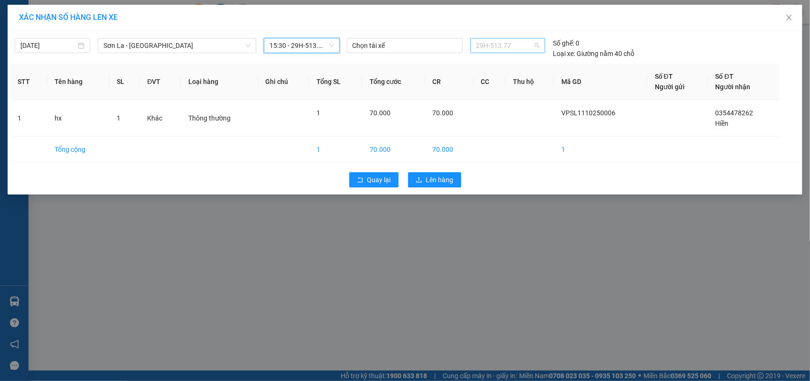
click at [521, 40] on span "29H-513.77" at bounding box center [508, 45] width 64 height 14
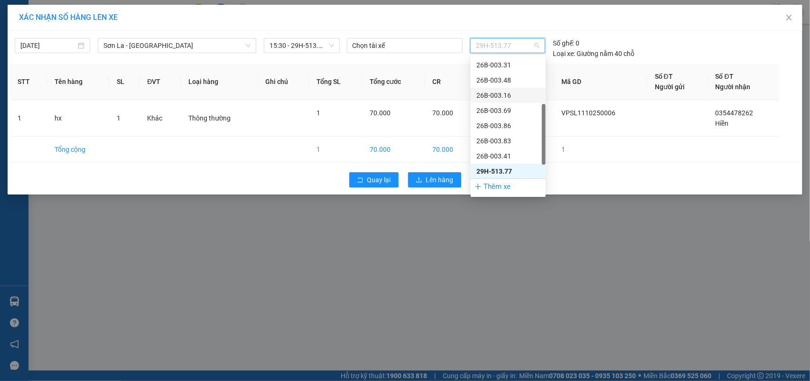
scroll to position [136, 0]
click at [492, 168] on div "29h-773.34" at bounding box center [508, 171] width 64 height 10
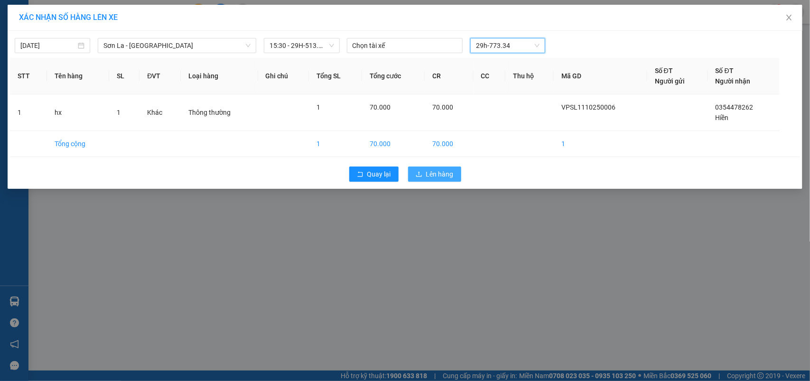
click at [435, 176] on span "Lên hàng" at bounding box center [440, 174] width 28 height 10
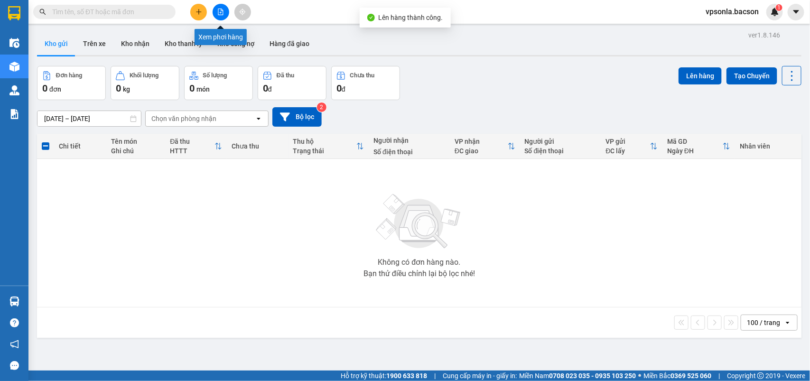
click at [216, 10] on button at bounding box center [221, 12] width 17 height 17
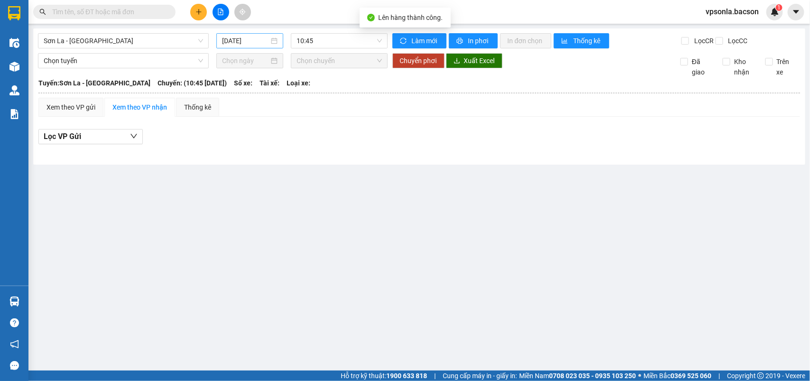
click at [270, 39] on div "[DATE]" at bounding box center [250, 41] width 56 height 10
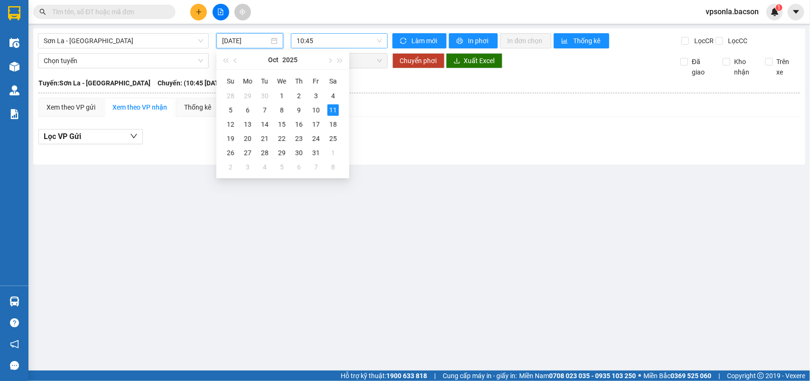
click at [310, 41] on span "10:45" at bounding box center [339, 41] width 85 height 14
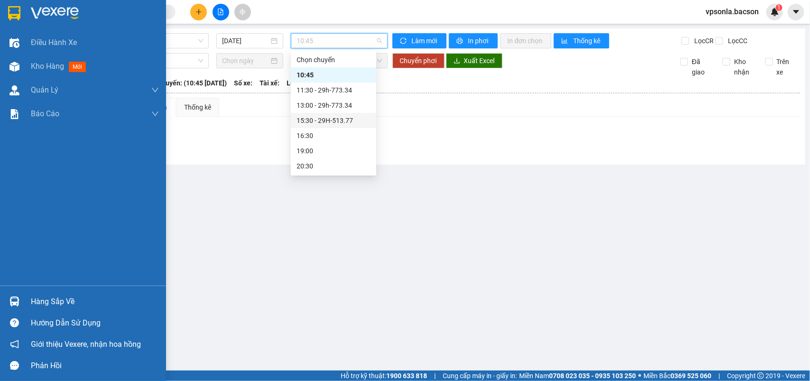
click at [16, 10] on img at bounding box center [14, 13] width 12 height 14
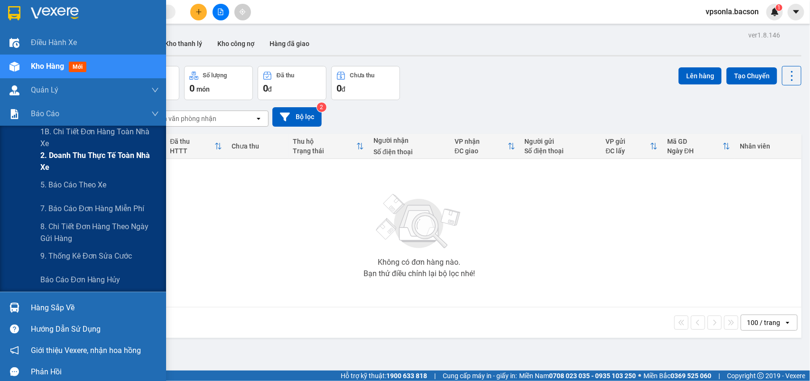
click at [68, 164] on span "2. Doanh thu thực tế toàn nhà xe" at bounding box center [99, 161] width 119 height 24
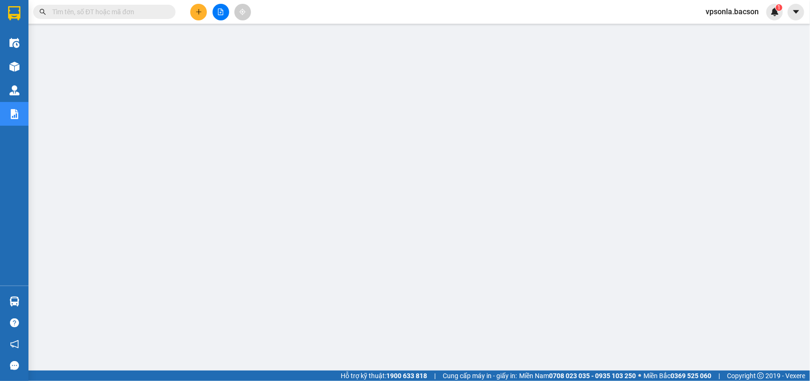
click at [205, 15] on button at bounding box center [198, 12] width 17 height 17
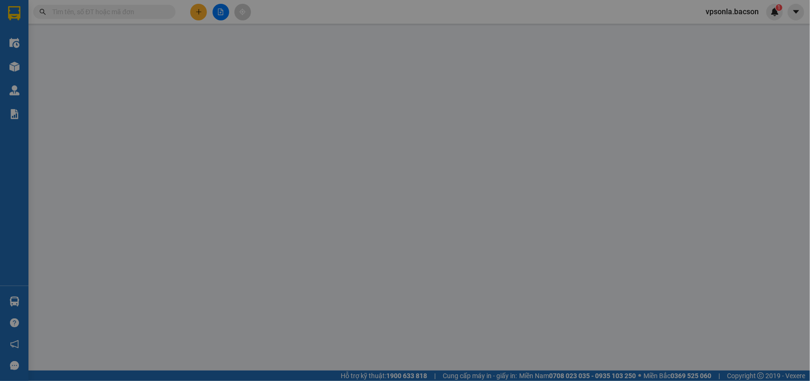
click at [203, 14] on div "TẠO ĐƠN HÀNG Yêu cầu xuất [PERSON_NAME] điện tử Transit Pickup Surcharge Ids Tr…" at bounding box center [405, 190] width 810 height 381
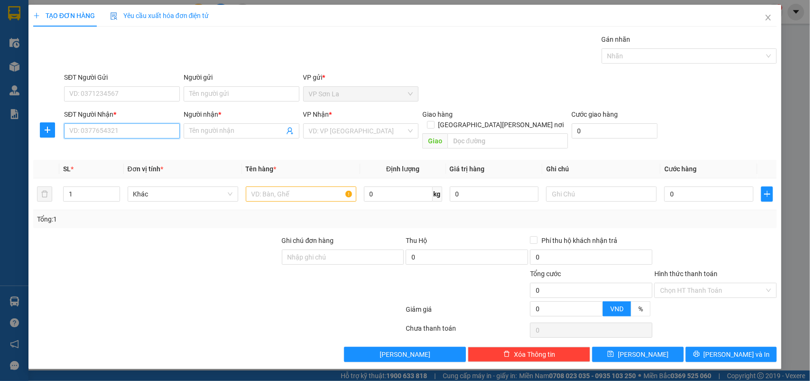
drag, startPoint x: 109, startPoint y: 135, endPoint x: 120, endPoint y: 131, distance: 11.7
click at [114, 133] on input "SĐT Người Nhận *" at bounding box center [122, 130] width 116 height 15
drag, startPoint x: 120, startPoint y: 131, endPoint x: 366, endPoint y: 84, distance: 250.2
click at [124, 131] on input "SĐT Người Nhận *" at bounding box center [122, 130] width 116 height 15
click at [126, 167] on div "0912828833 - T. x" at bounding box center [122, 165] width 104 height 10
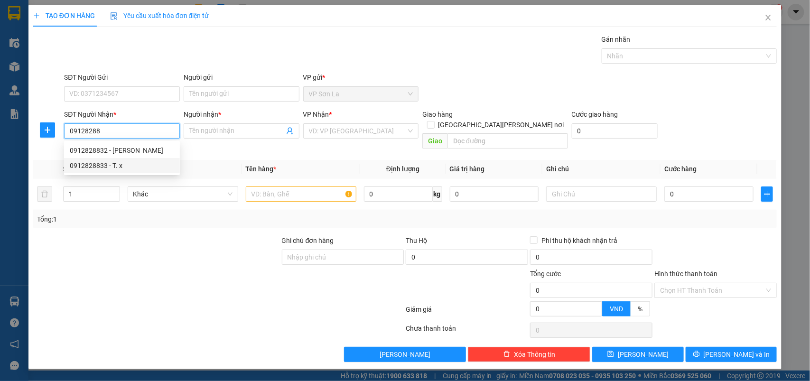
type input "0912828833"
type input "T. x"
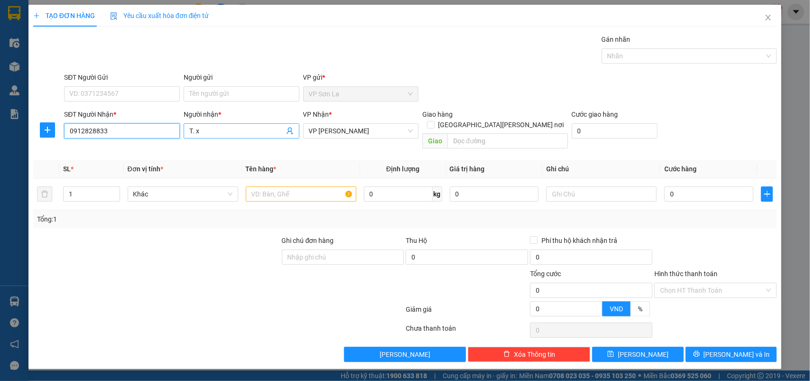
type input "0912828833"
click at [226, 128] on input "T. x" at bounding box center [236, 131] width 95 height 10
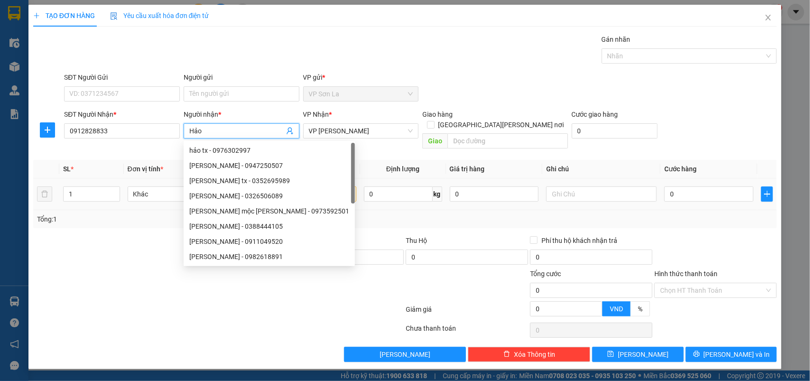
type input "Hảo"
click at [336, 189] on input "text" at bounding box center [301, 194] width 111 height 15
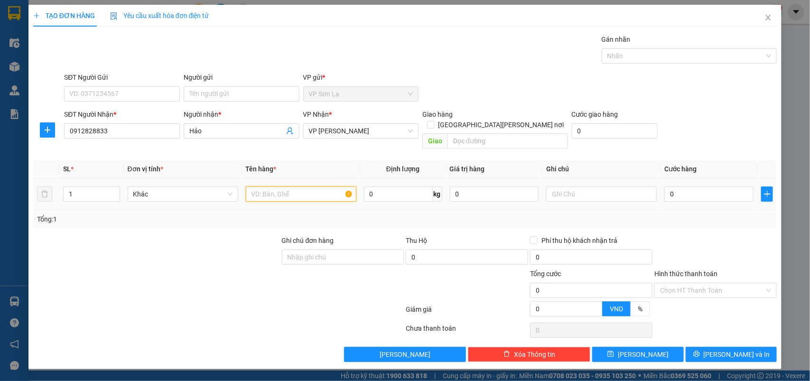
click at [335, 187] on input "text" at bounding box center [301, 194] width 111 height 15
type input "bọc"
click at [689, 187] on input "0" at bounding box center [708, 194] width 89 height 15
type input "50"
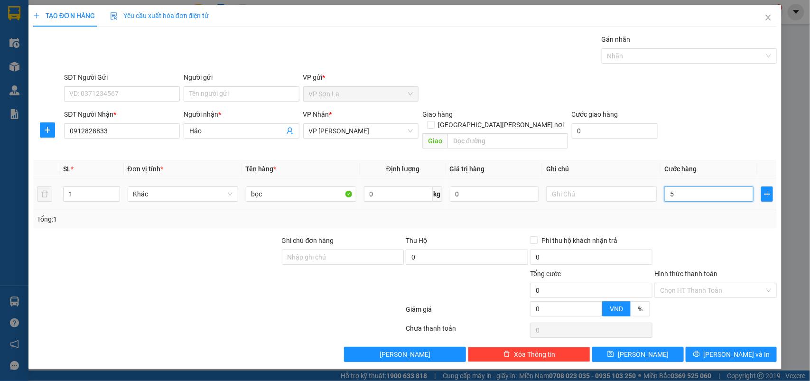
type input "50"
type input "50.000"
click at [691, 283] on input "Hình thức thanh toán" at bounding box center [712, 290] width 104 height 14
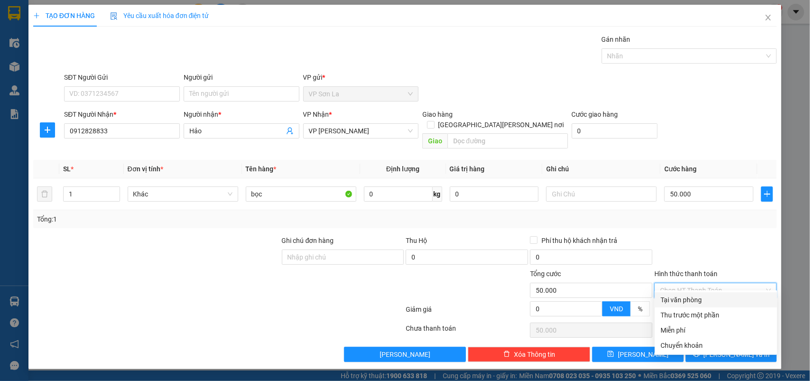
click at [688, 299] on div "Tại văn phòng" at bounding box center [716, 300] width 111 height 10
type input "0"
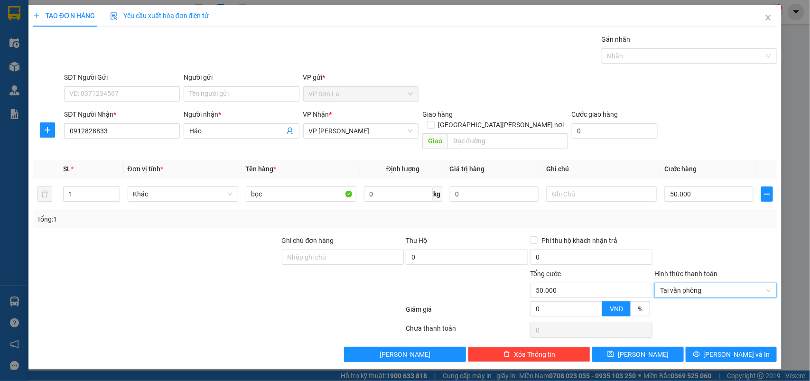
click at [711, 336] on div "Transit Pickup Surcharge Ids Transit Deliver Surcharge Ids Transit Deliver Surc…" at bounding box center [405, 198] width 744 height 328
click at [712, 347] on button "[PERSON_NAME] và In" at bounding box center [731, 354] width 91 height 15
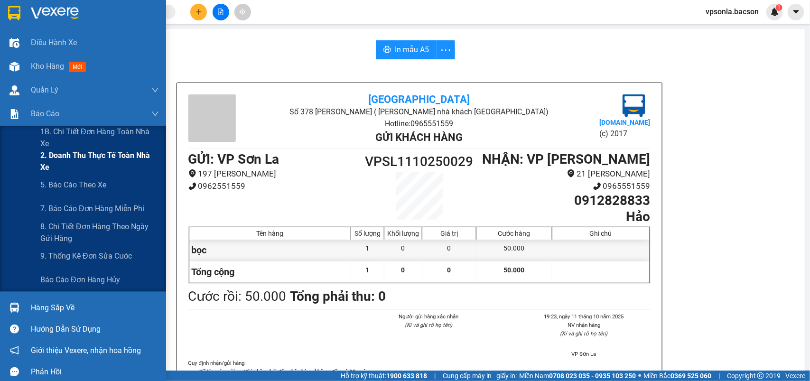
click at [55, 152] on span "2. Doanh thu thực tế toàn nhà xe" at bounding box center [99, 161] width 119 height 24
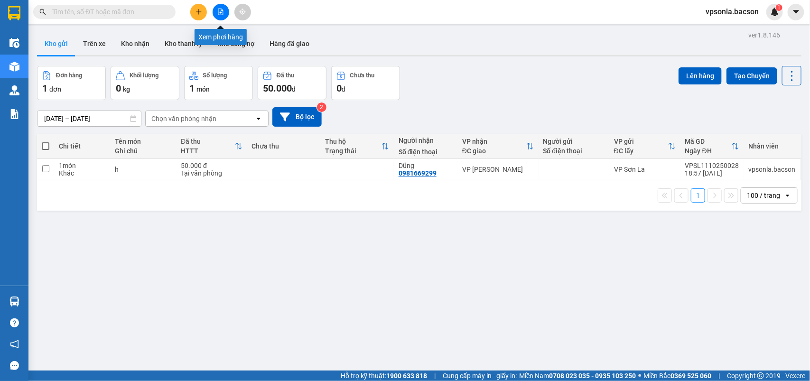
click at [221, 11] on icon "file-add" at bounding box center [220, 12] width 7 height 7
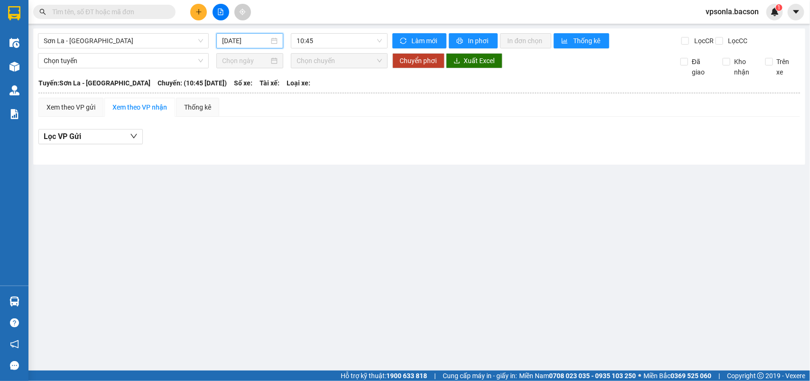
click at [244, 39] on input "[DATE]" at bounding box center [245, 41] width 47 height 10
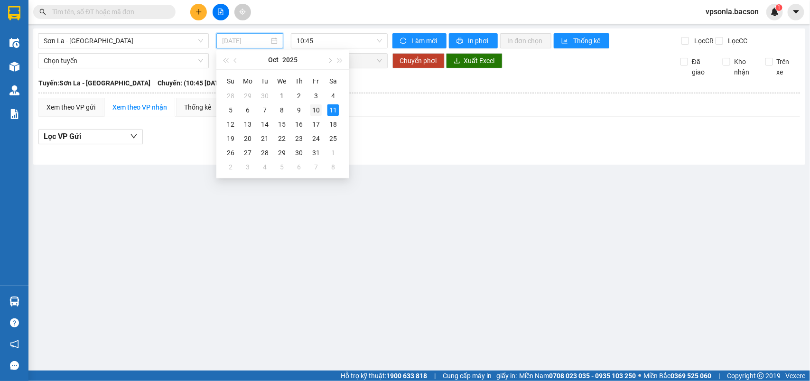
click at [319, 109] on div "10" at bounding box center [315, 109] width 11 height 11
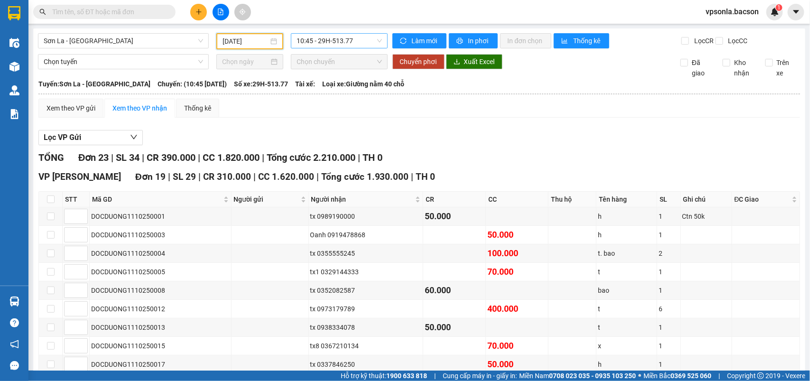
click at [356, 38] on span "10:45 - 29H-513.77" at bounding box center [339, 41] width 85 height 14
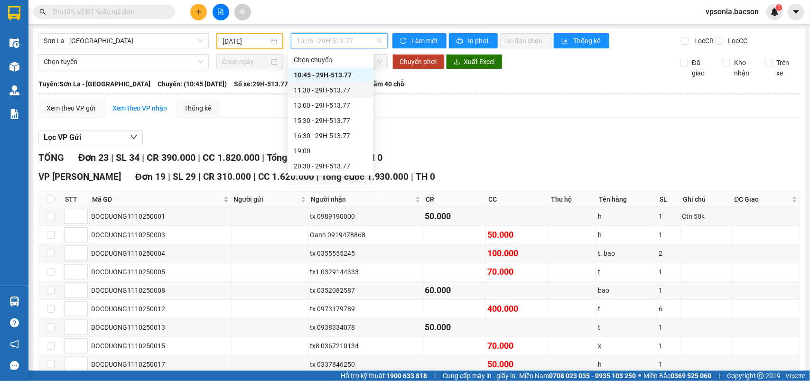
click at [338, 91] on div "11:30 - 29H-513.77" at bounding box center [331, 90] width 74 height 10
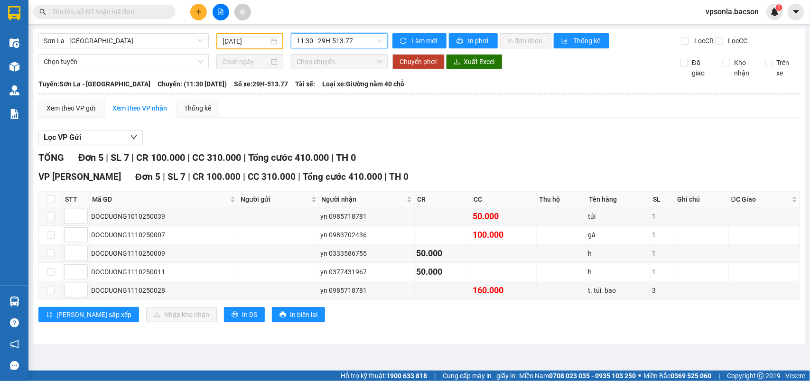
click at [369, 36] on span "11:30 - 29H-513.77" at bounding box center [339, 41] width 85 height 14
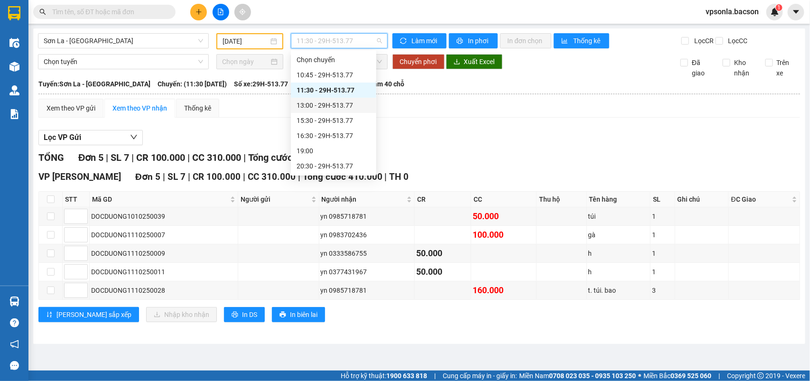
click at [343, 106] on div "13:00 - 29H-513.77" at bounding box center [334, 105] width 74 height 10
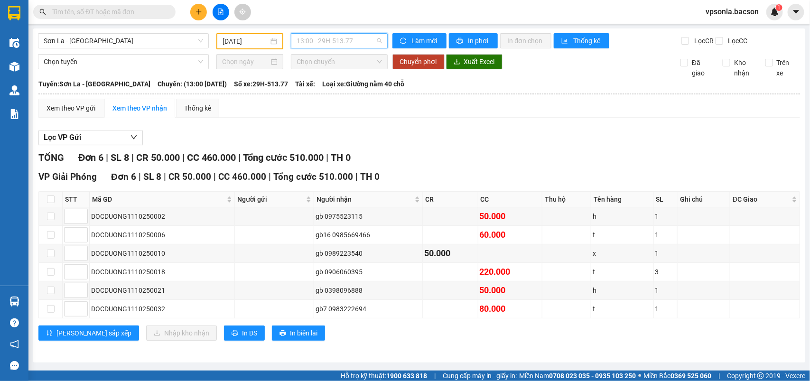
click at [359, 40] on span "13:00 - 29H-513.77" at bounding box center [339, 41] width 85 height 14
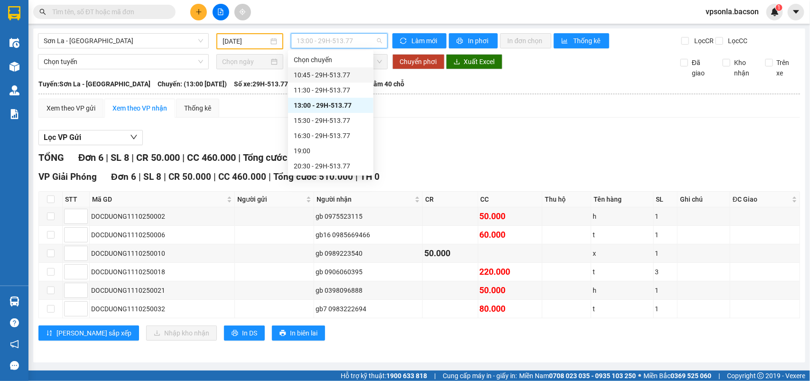
click at [346, 72] on div "10:45 - 29H-513.77" at bounding box center [331, 75] width 74 height 10
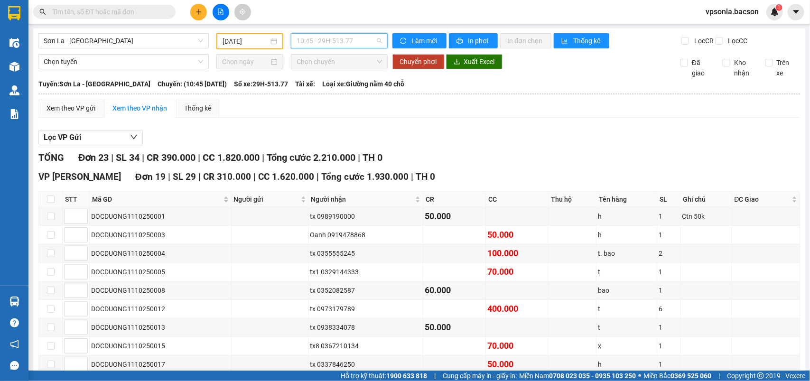
click at [364, 38] on span "10:45 - 29H-513.77" at bounding box center [339, 41] width 85 height 14
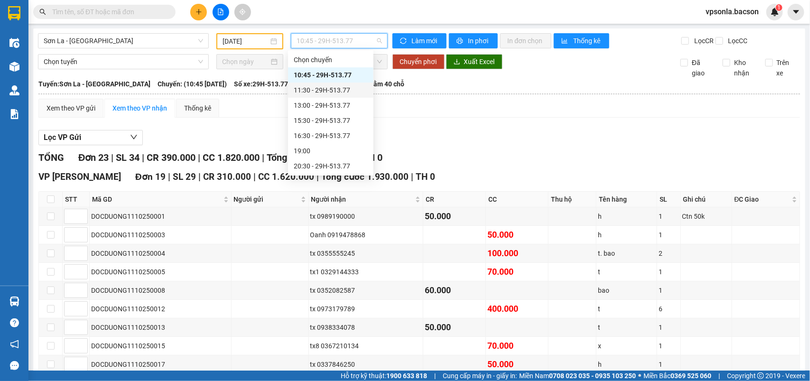
click at [346, 89] on div "11:30 - 29H-513.77" at bounding box center [331, 90] width 74 height 10
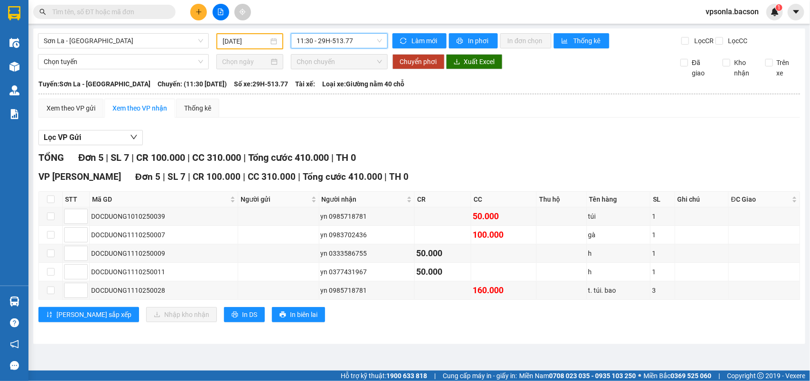
click at [267, 38] on input "10/10/2025" at bounding box center [246, 41] width 46 height 10
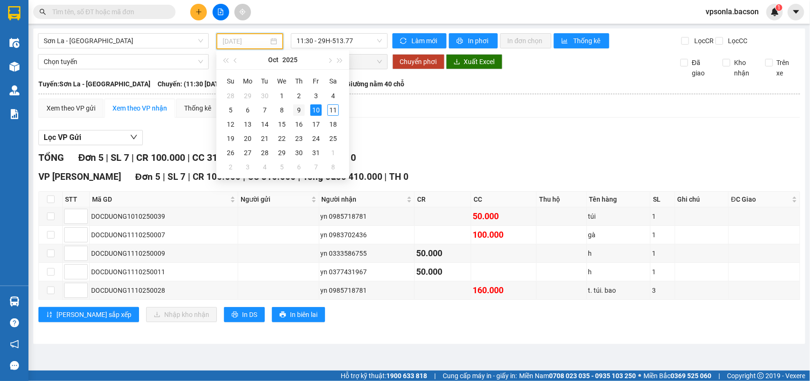
click at [300, 110] on div "9" at bounding box center [298, 109] width 11 height 11
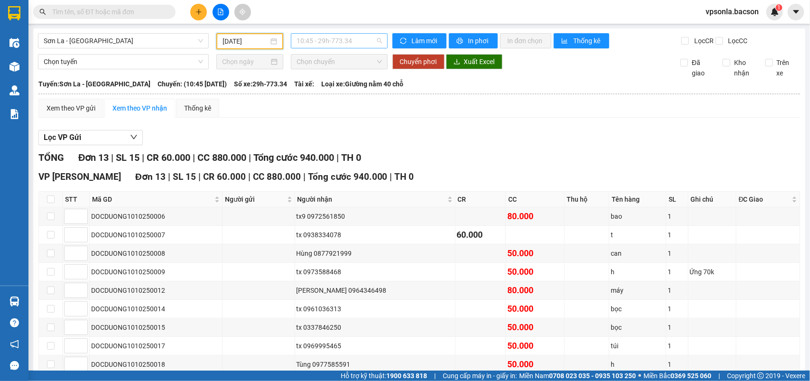
click at [355, 43] on span "10:45 - 29h-773.34" at bounding box center [339, 41] width 85 height 14
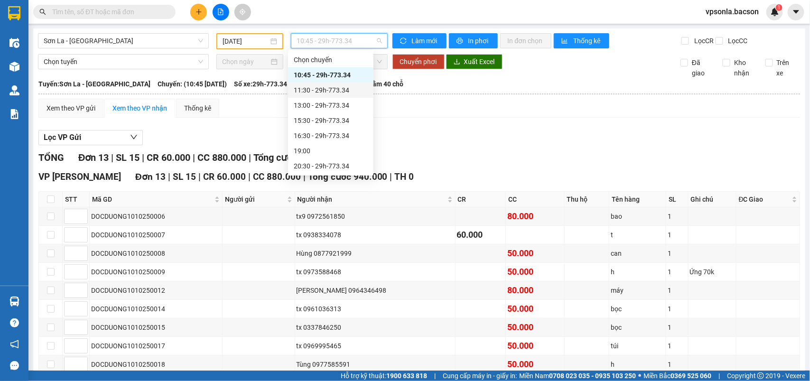
click at [340, 89] on div "11:30 - 29h-773.34" at bounding box center [331, 90] width 74 height 10
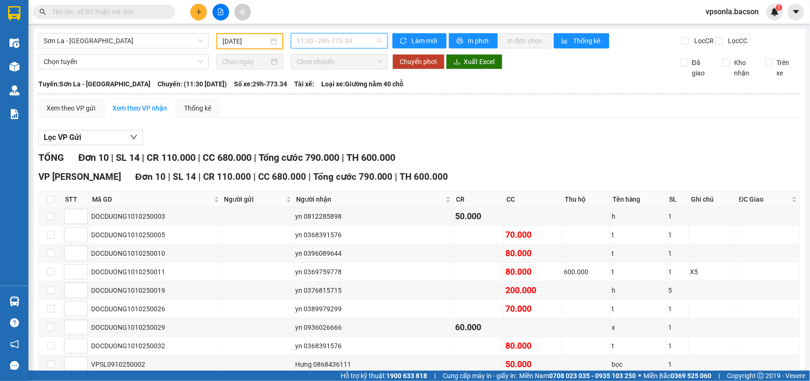
click at [356, 39] on span "11:30 - 29h-773.34" at bounding box center [339, 41] width 85 height 14
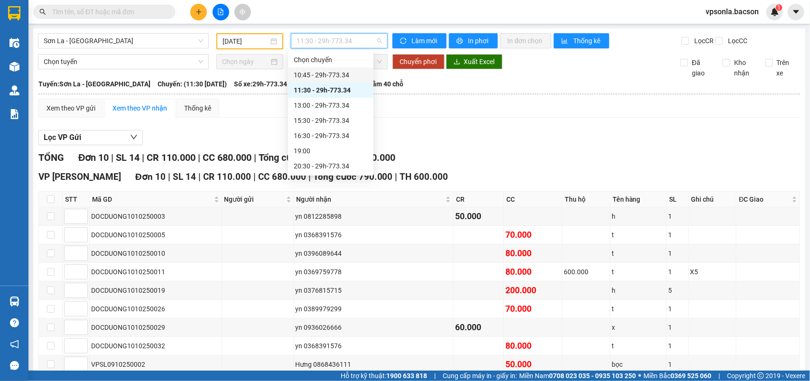
click at [344, 77] on div "10:45 - 29h-773.34" at bounding box center [331, 75] width 74 height 10
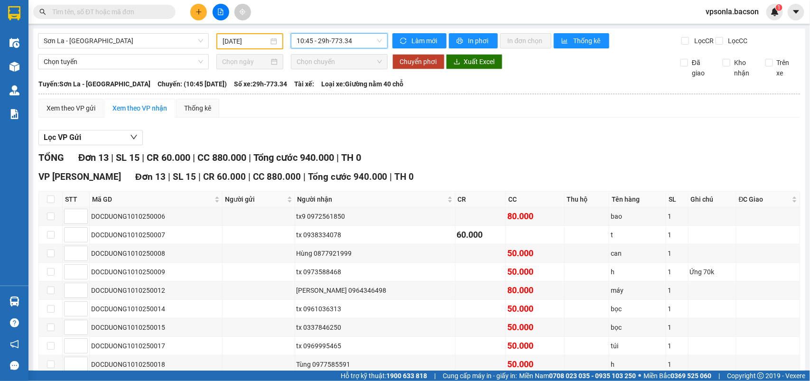
click at [361, 39] on span "10:45 - 29h-773.34" at bounding box center [339, 41] width 85 height 14
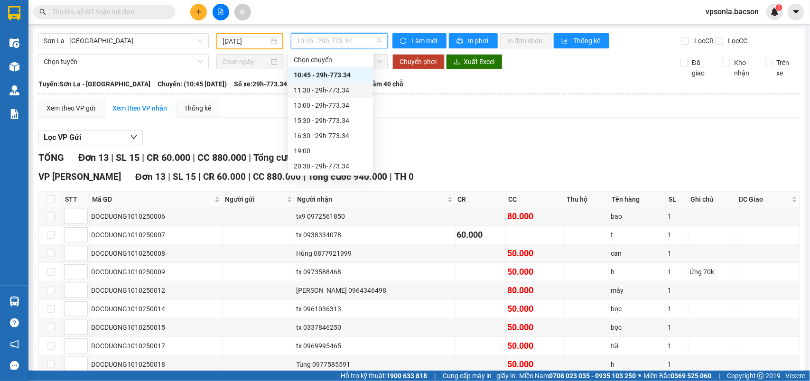
click at [493, 138] on div "Lọc VP Gửi" at bounding box center [419, 138] width 762 height 16
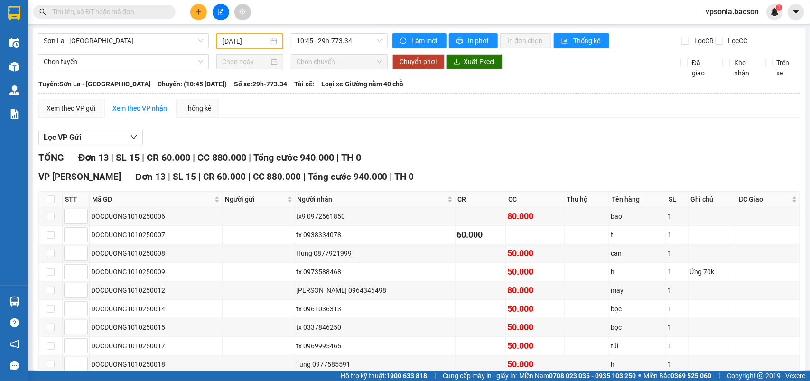
click at [258, 39] on input "09/10/2025" at bounding box center [246, 41] width 46 height 10
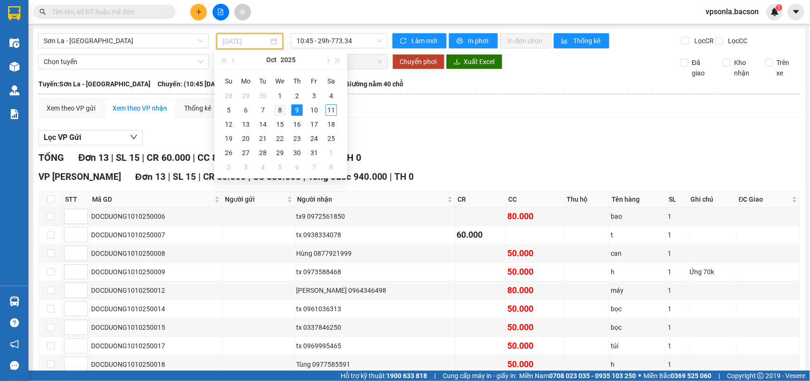
click at [280, 110] on div "8" at bounding box center [279, 109] width 11 height 11
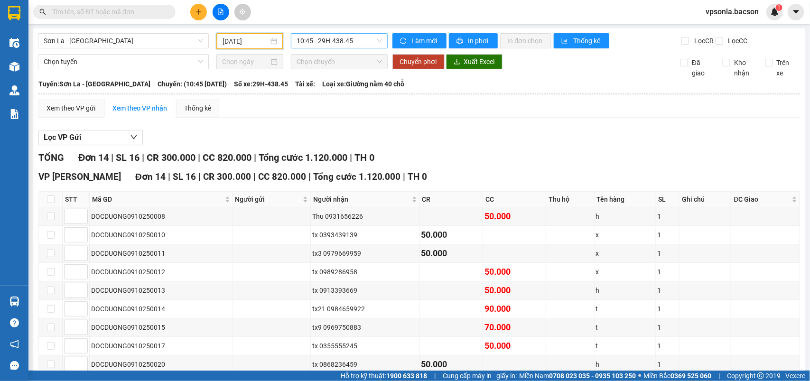
click at [356, 42] on span "10:45 - 29H-438.45" at bounding box center [339, 41] width 85 height 14
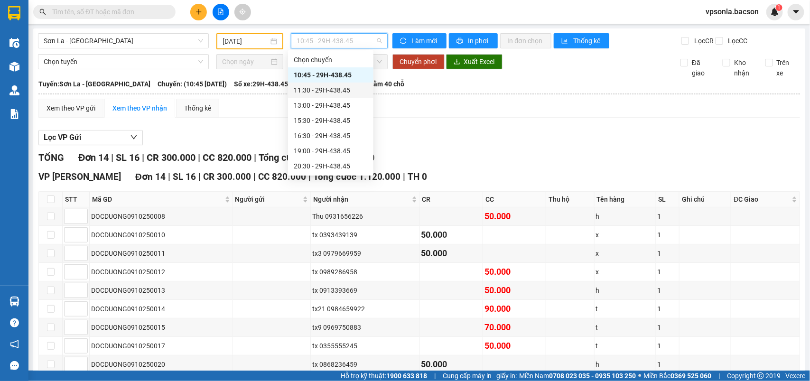
click at [343, 89] on div "11:30 - 29H-438.45" at bounding box center [331, 90] width 74 height 10
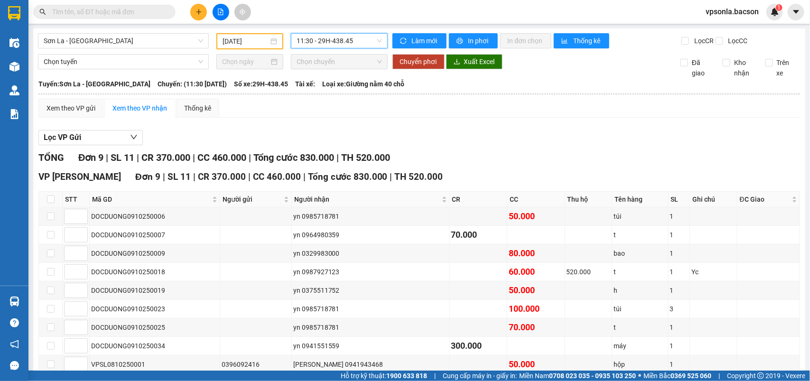
click at [259, 40] on input "08/10/2025" at bounding box center [246, 41] width 46 height 10
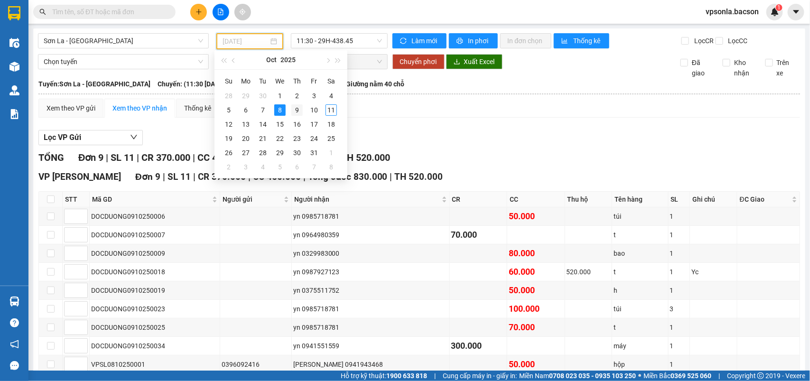
click at [295, 110] on div "9" at bounding box center [296, 109] width 11 height 11
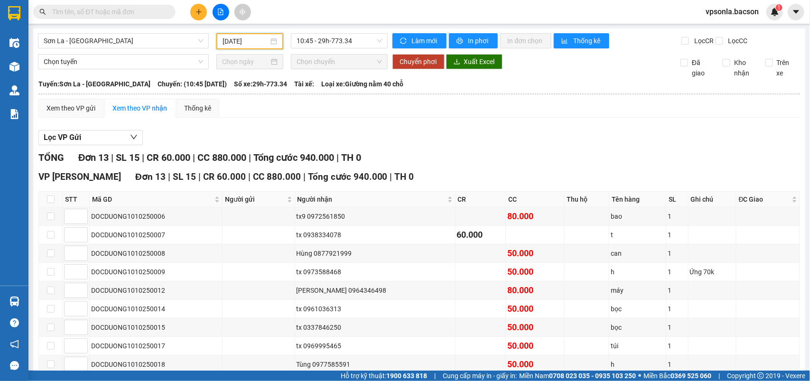
click at [260, 39] on input "09/10/2025" at bounding box center [246, 41] width 46 height 10
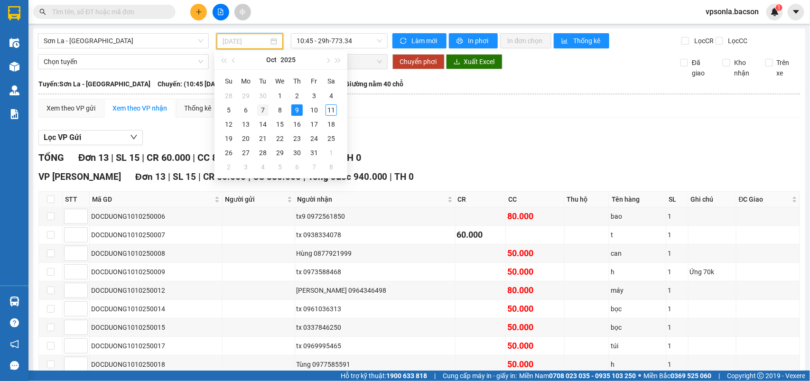
click at [264, 109] on div "7" at bounding box center [262, 109] width 11 height 11
type input "07/10/2025"
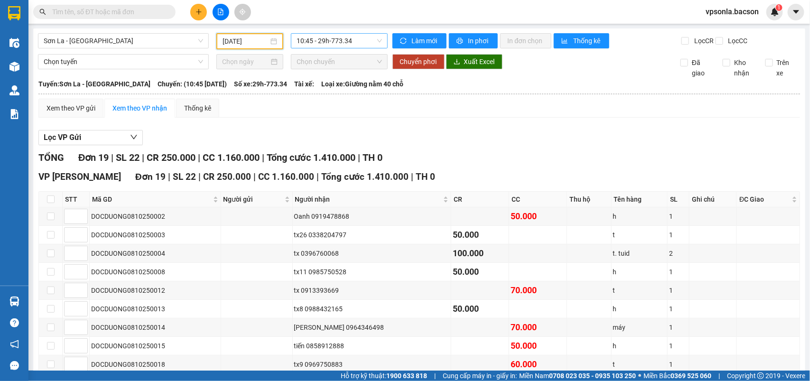
click at [359, 38] on span "10:45 - 29h-773.34" at bounding box center [339, 41] width 85 height 14
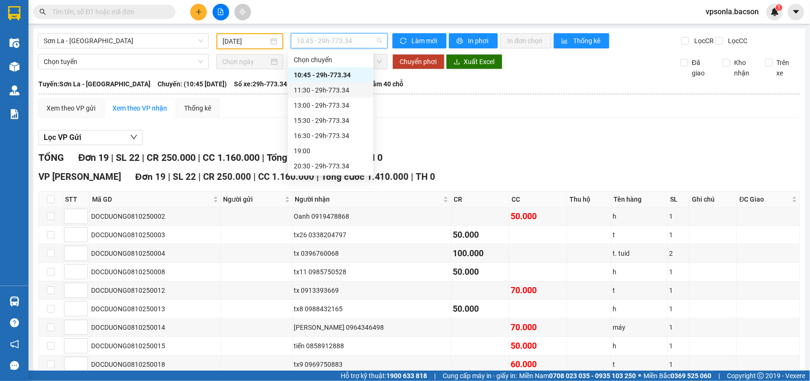
click at [345, 91] on div "11:30 - 29h-773.34" at bounding box center [331, 90] width 74 height 10
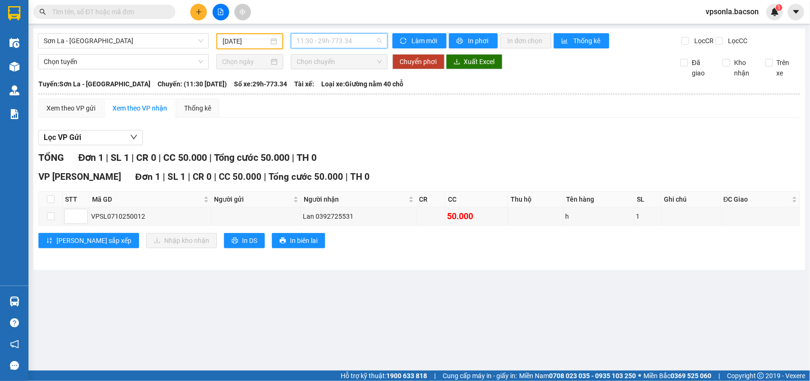
click at [359, 43] on span "11:30 - 29h-773.34" at bounding box center [339, 41] width 85 height 14
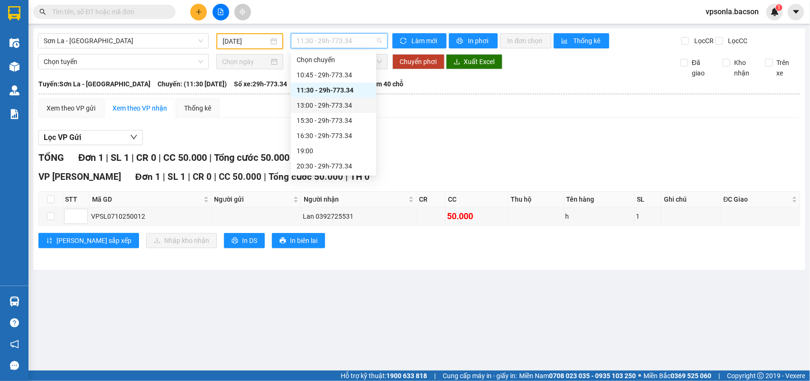
click at [340, 105] on div "13:00 - 29h-773.34" at bounding box center [334, 105] width 74 height 10
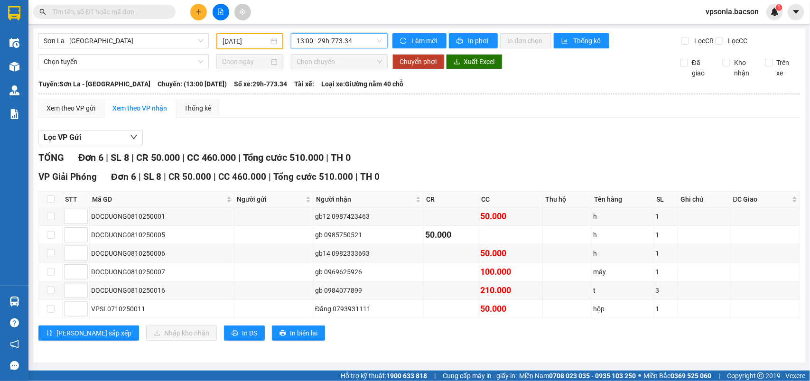
click at [358, 39] on span "13:00 - 29h-773.34" at bounding box center [339, 41] width 85 height 14
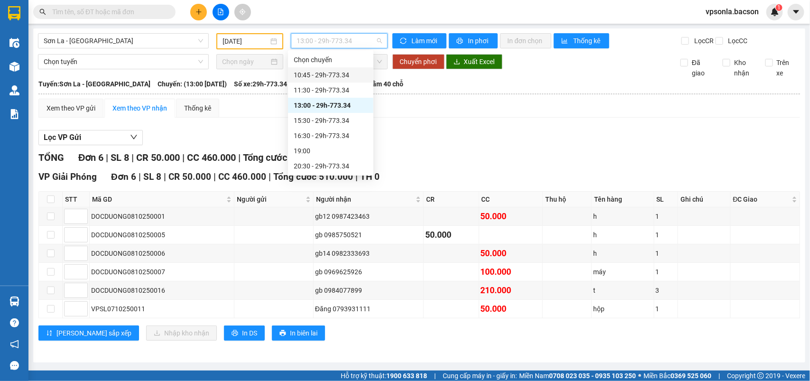
click at [342, 75] on div "10:45 - 29h-773.34" at bounding box center [331, 75] width 74 height 10
